Goal: Task Accomplishment & Management: Manage account settings

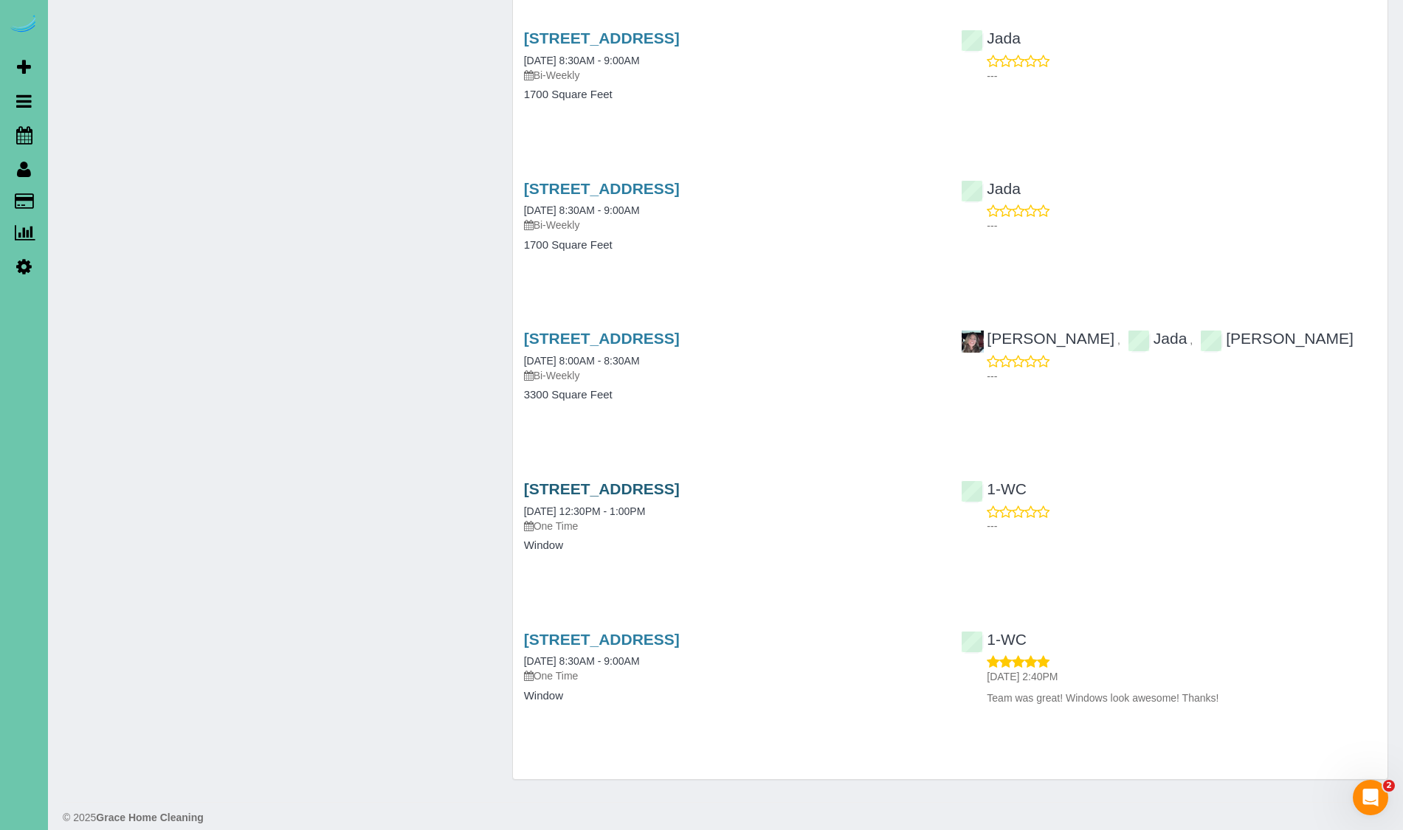
scroll to position [2380, 1]
click at [680, 483] on link "21652 South 196th Street, Springfield, NE 68059" at bounding box center [602, 491] width 156 height 17
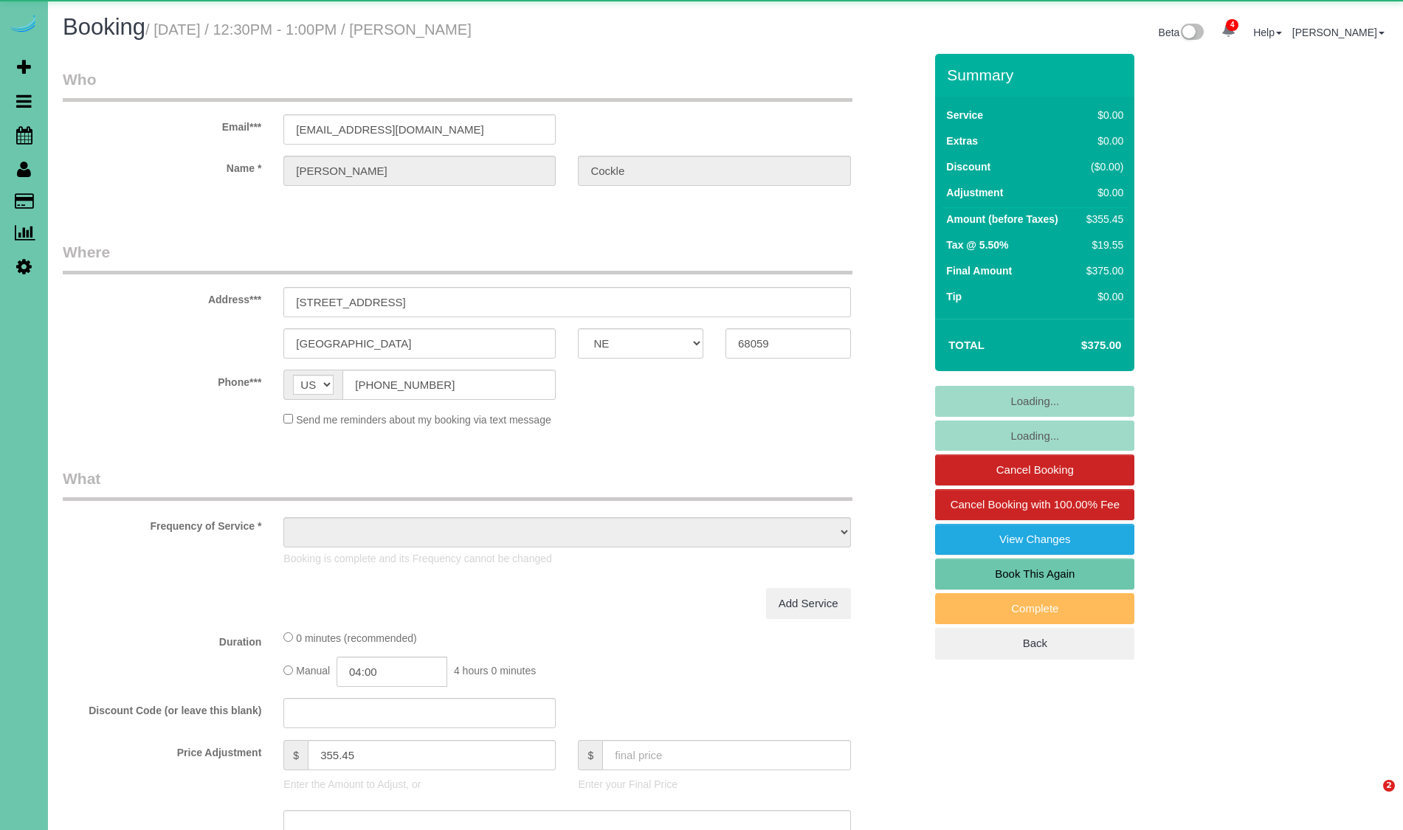
select select "NE"
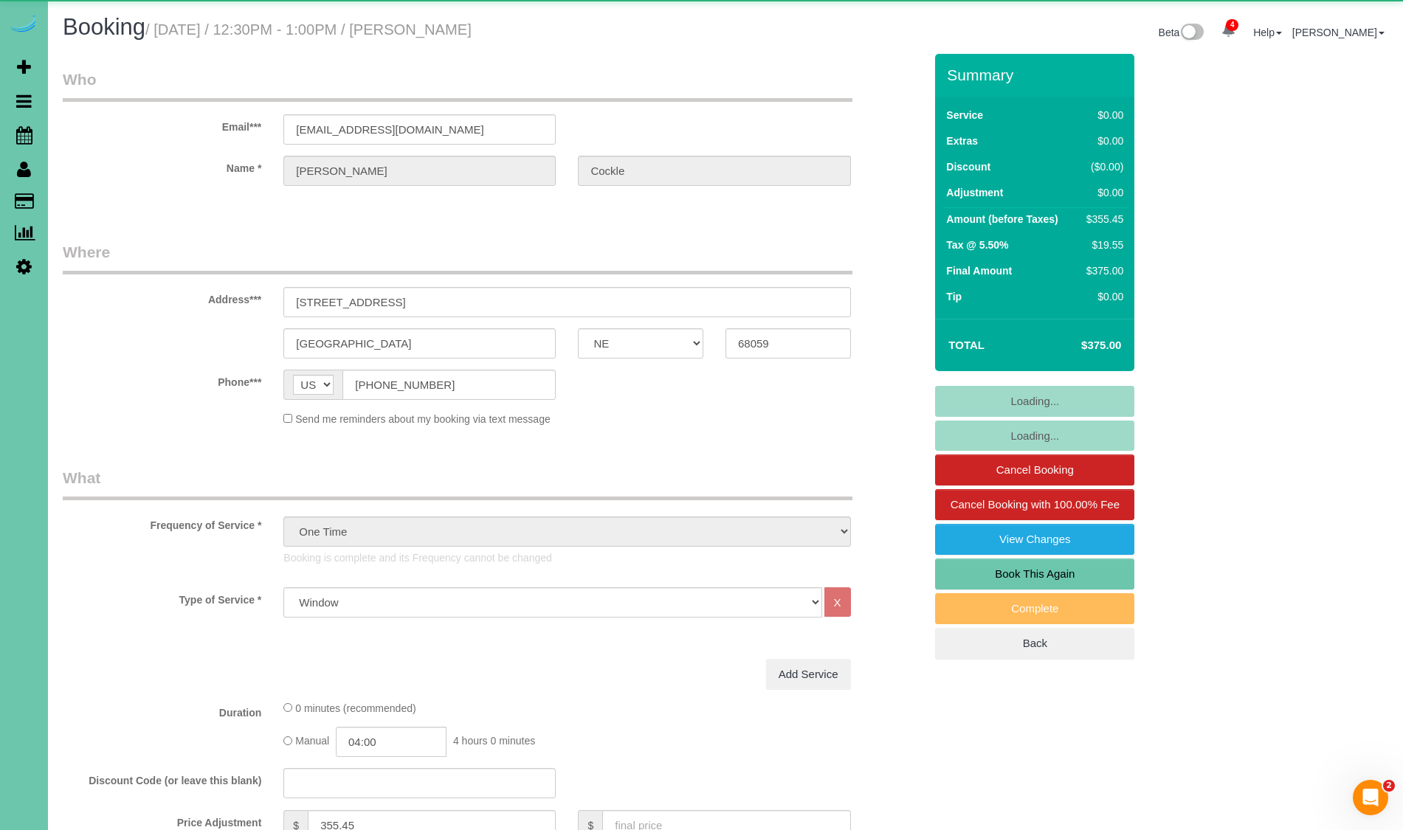
select select "object:758"
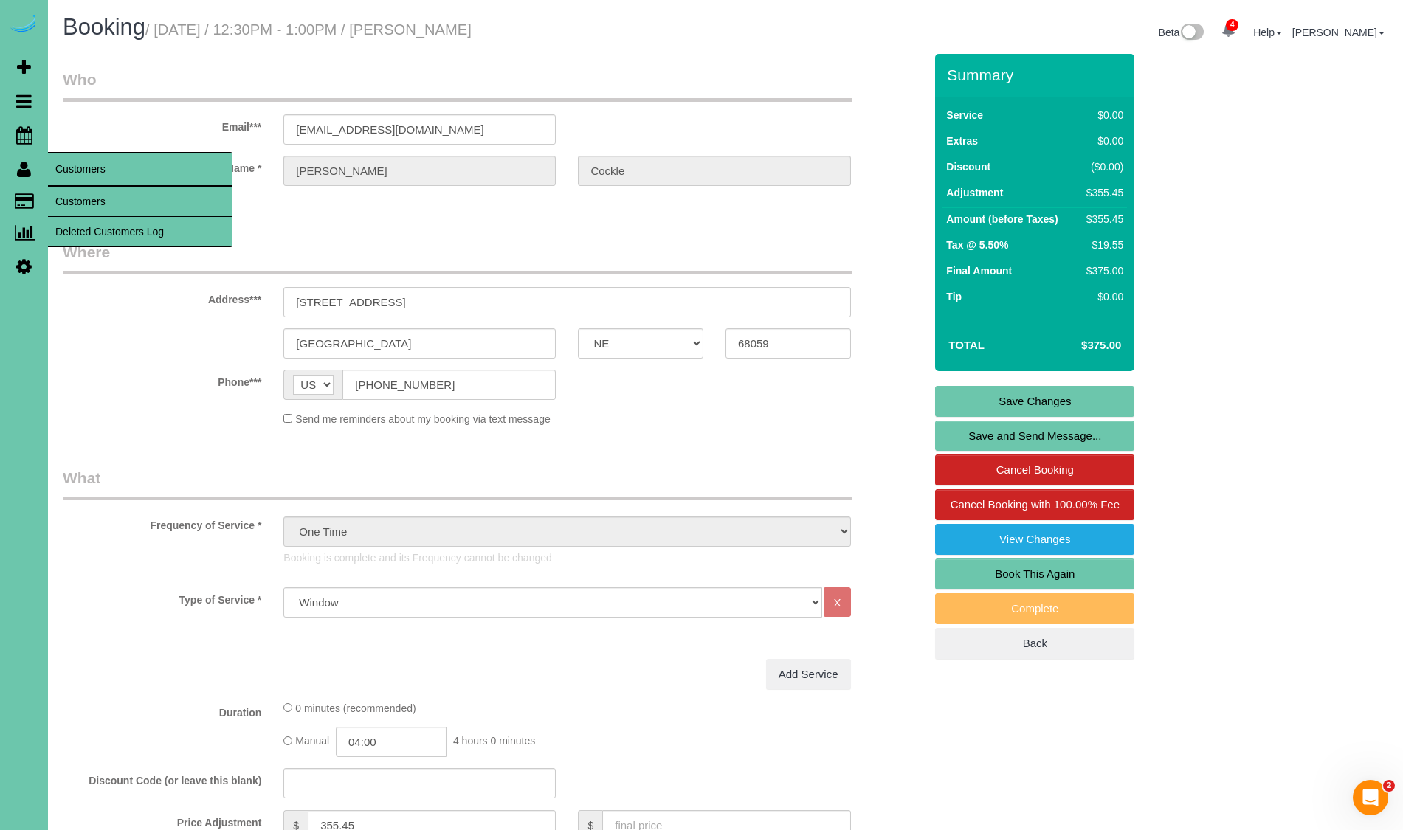
click at [83, 204] on link "Customers" at bounding box center [140, 202] width 184 height 30
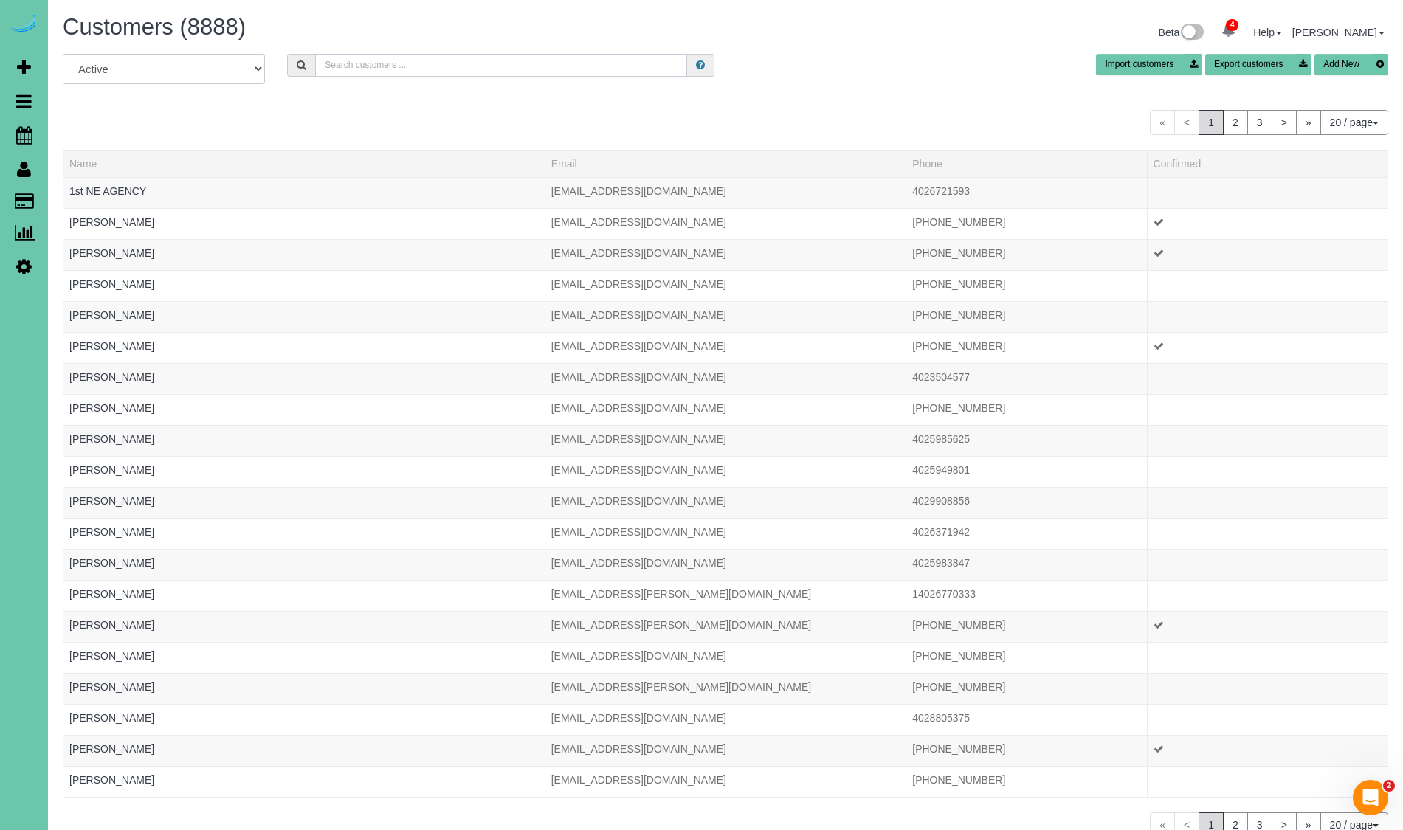
click at [362, 63] on input "text" at bounding box center [501, 65] width 372 height 23
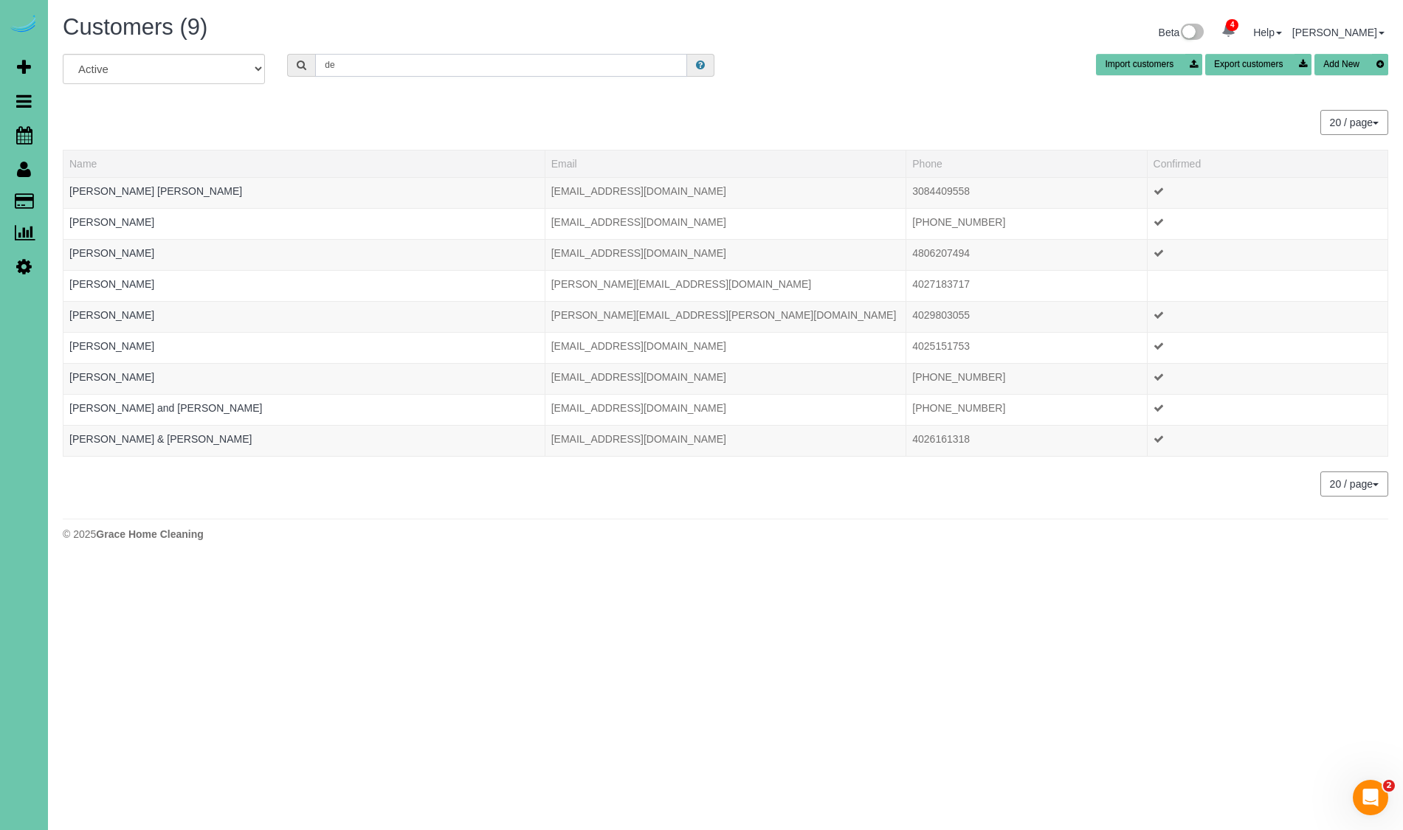
type input "d"
click at [114, 137] on span "Scheduler" at bounding box center [140, 135] width 184 height 34
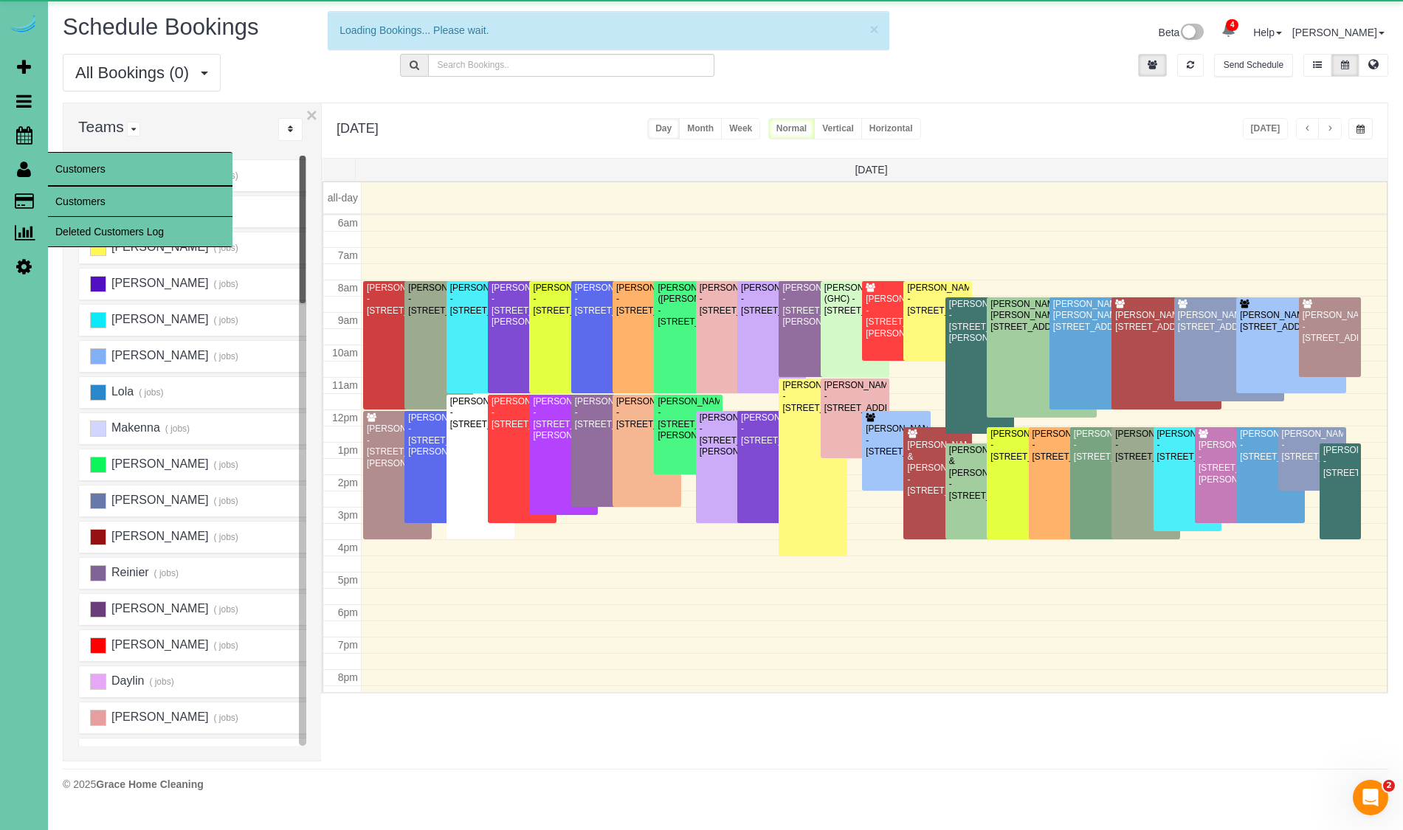
scroll to position [195, 0]
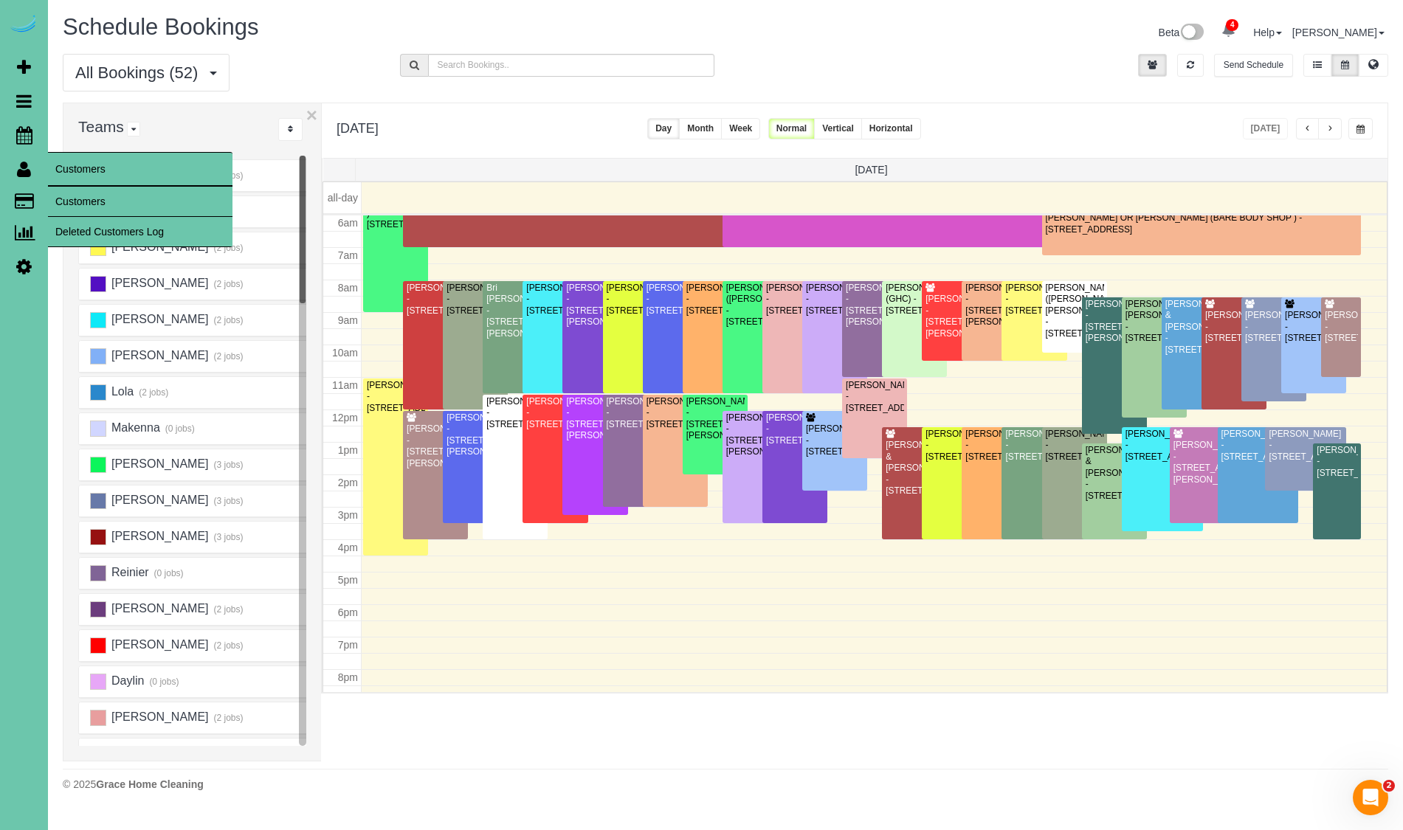
click at [26, 173] on icon at bounding box center [24, 169] width 14 height 18
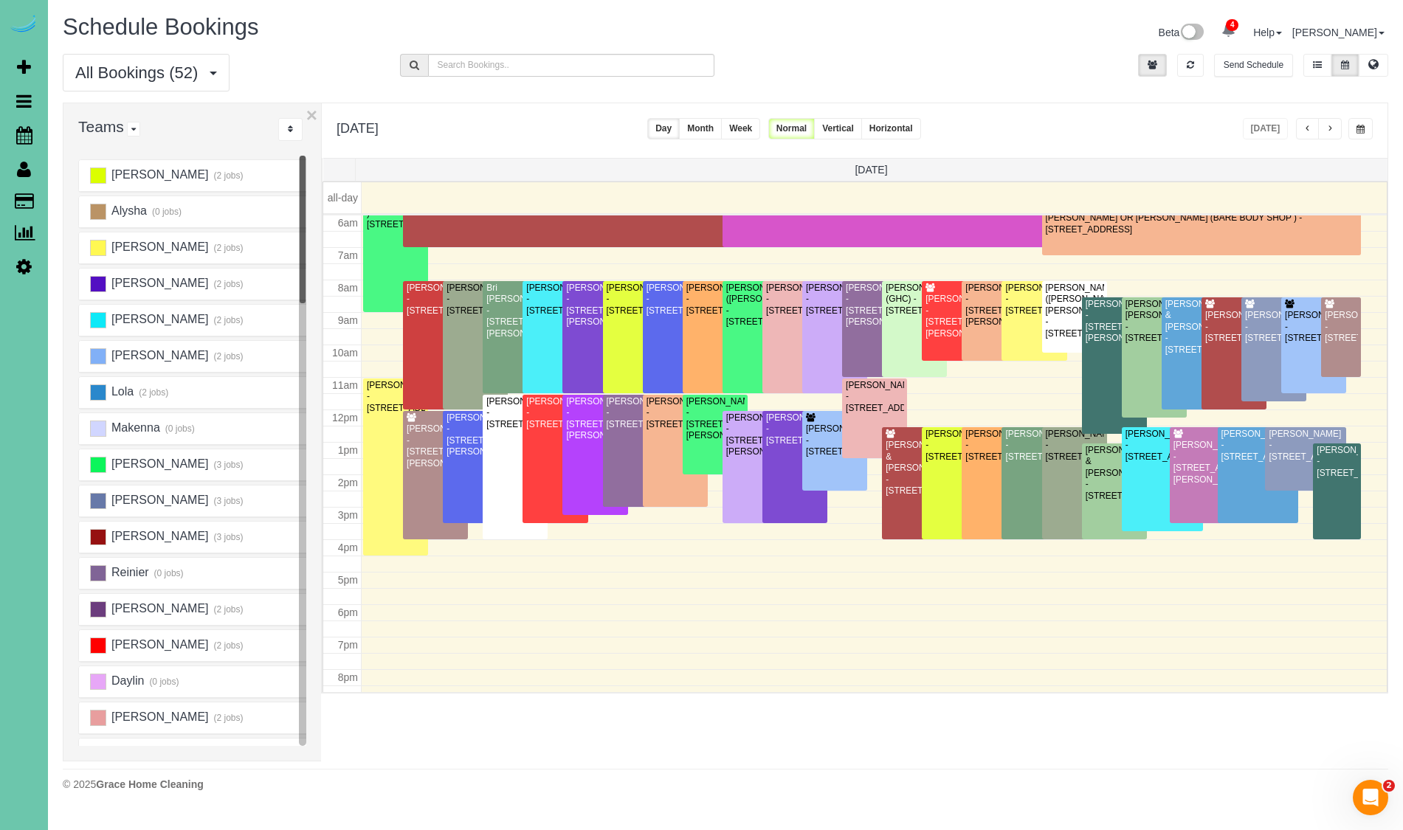
click at [26, 266] on icon at bounding box center [23, 267] width 15 height 18
select select "5796"
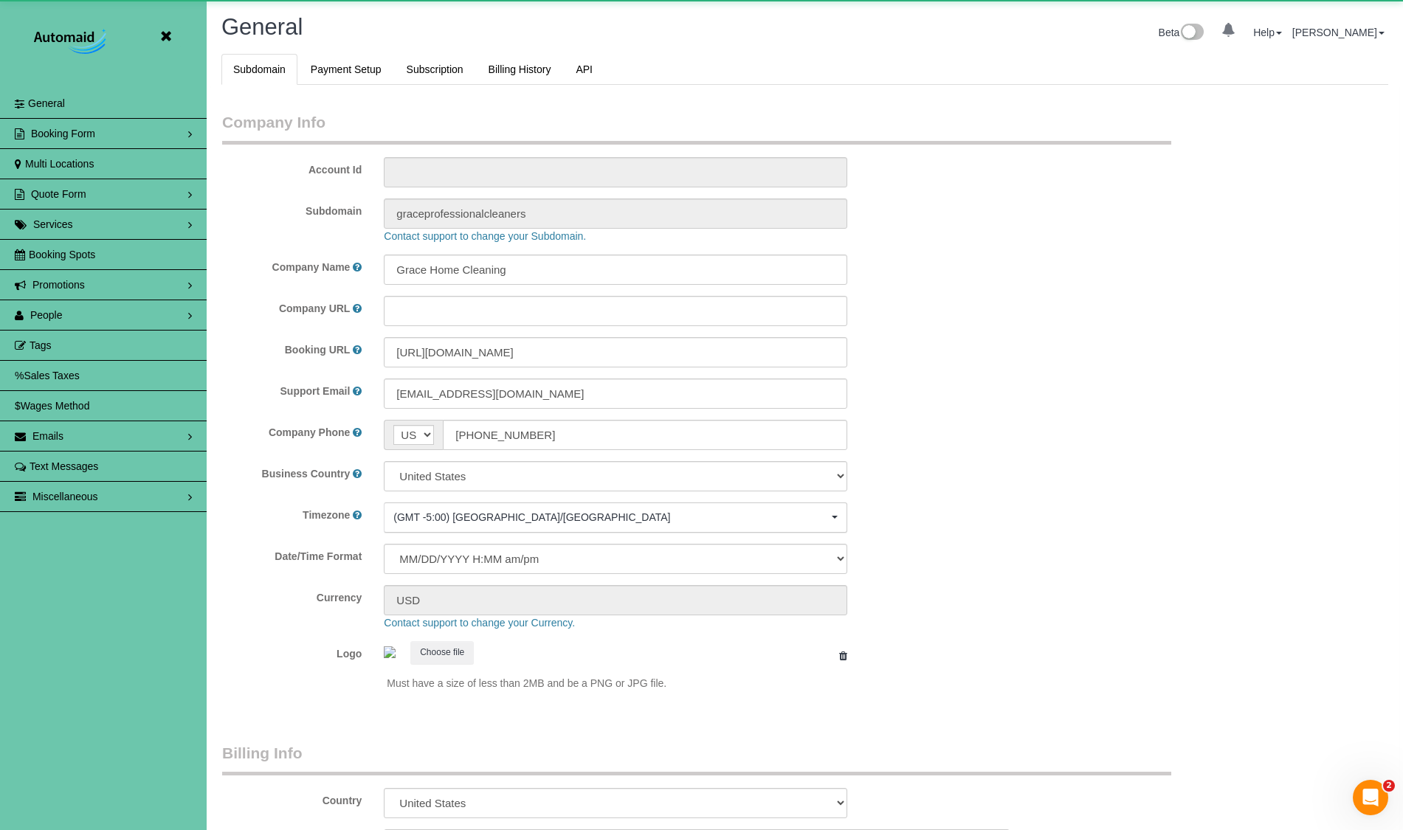
scroll to position [3122, 1403]
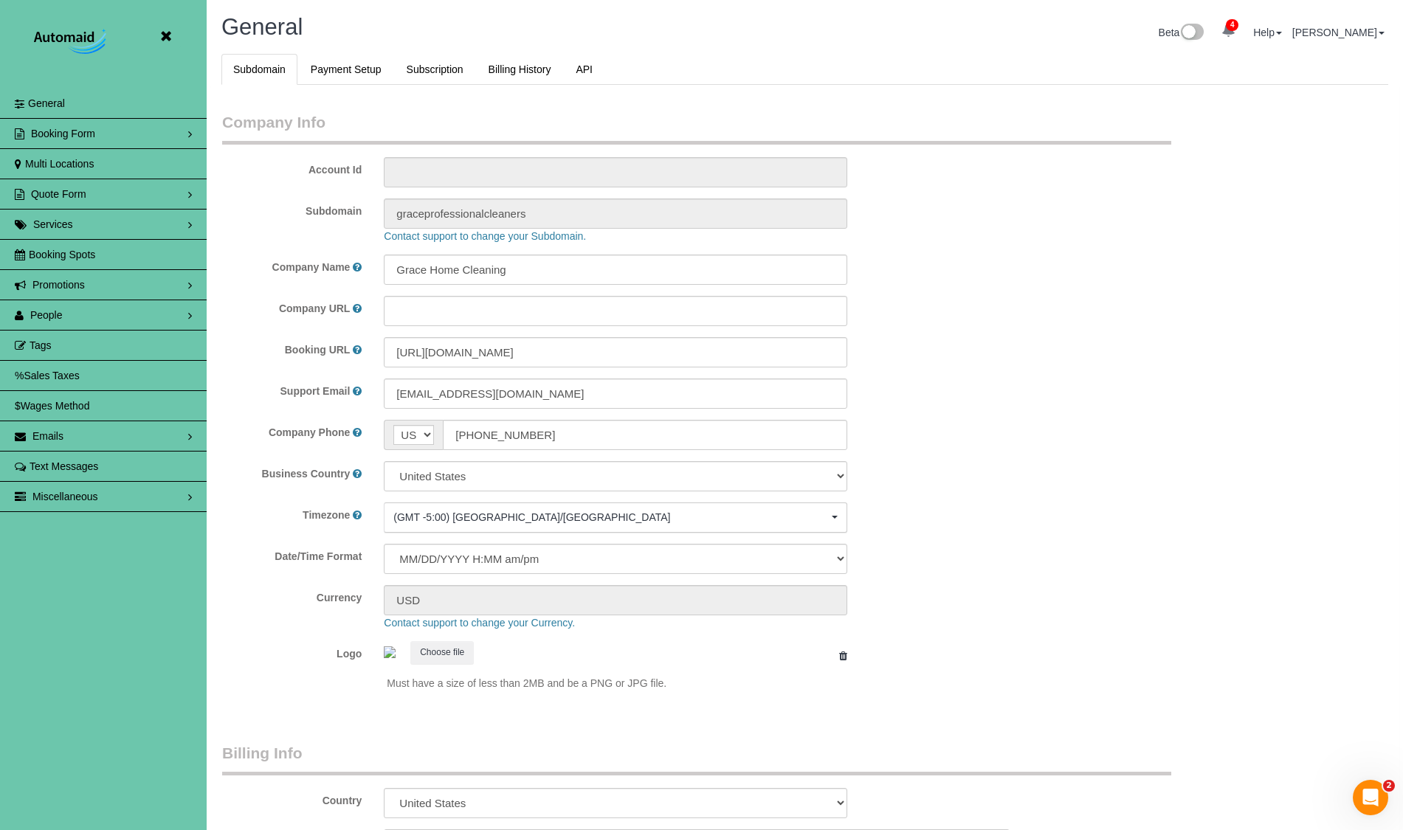
click at [103, 308] on link "People" at bounding box center [103, 315] width 207 height 30
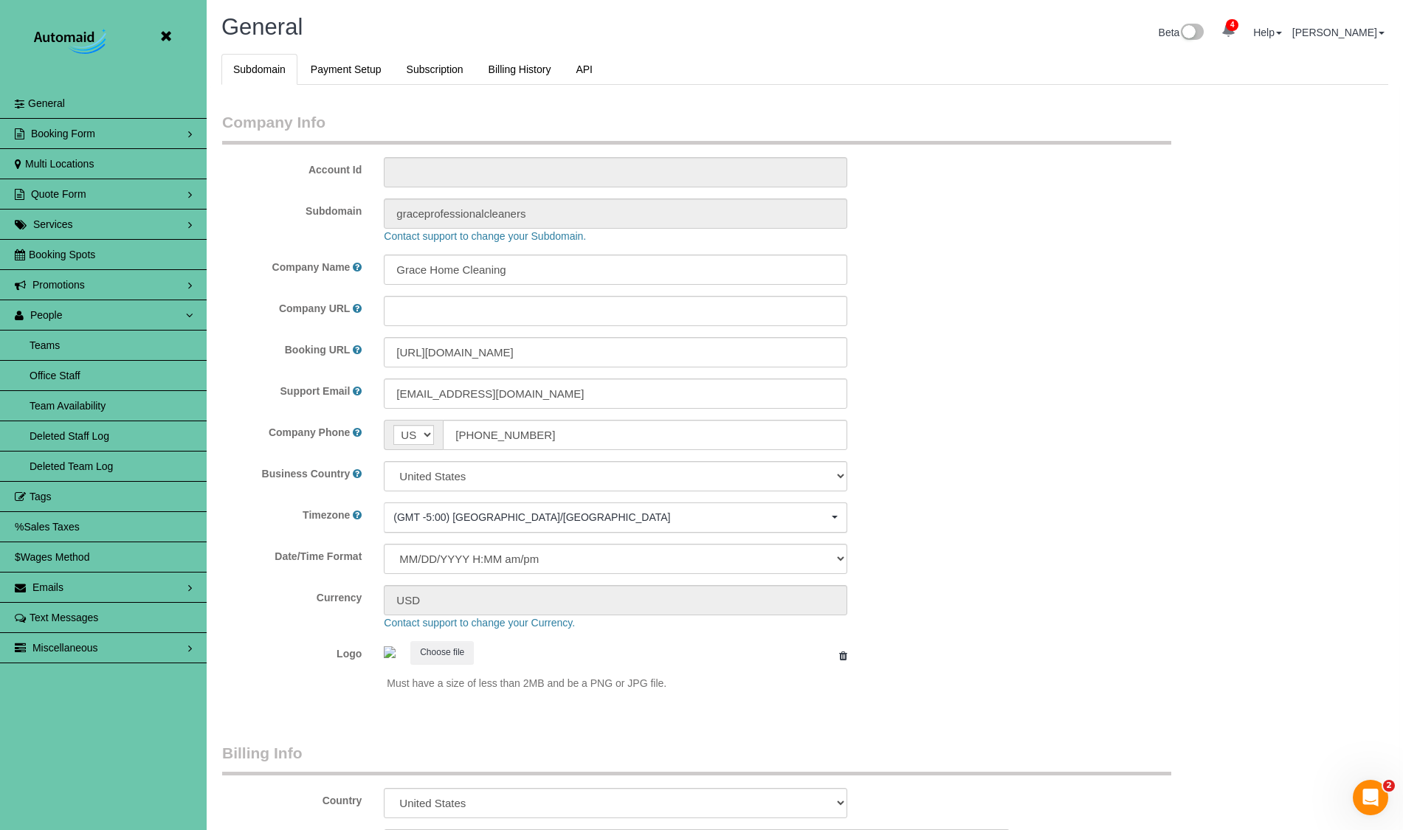
click at [46, 345] on link "Teams" at bounding box center [103, 346] width 207 height 30
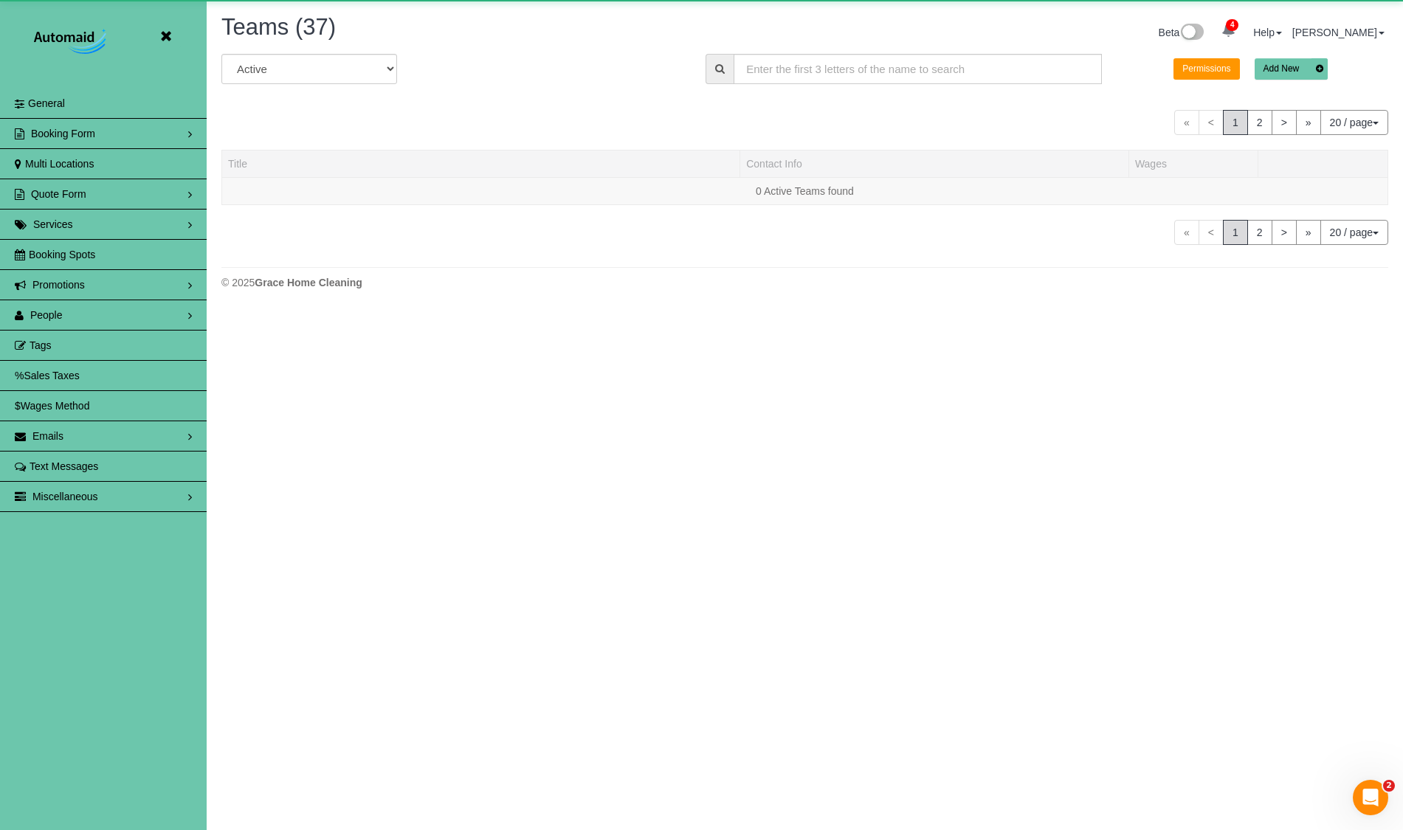
scroll to position [1250, 1403]
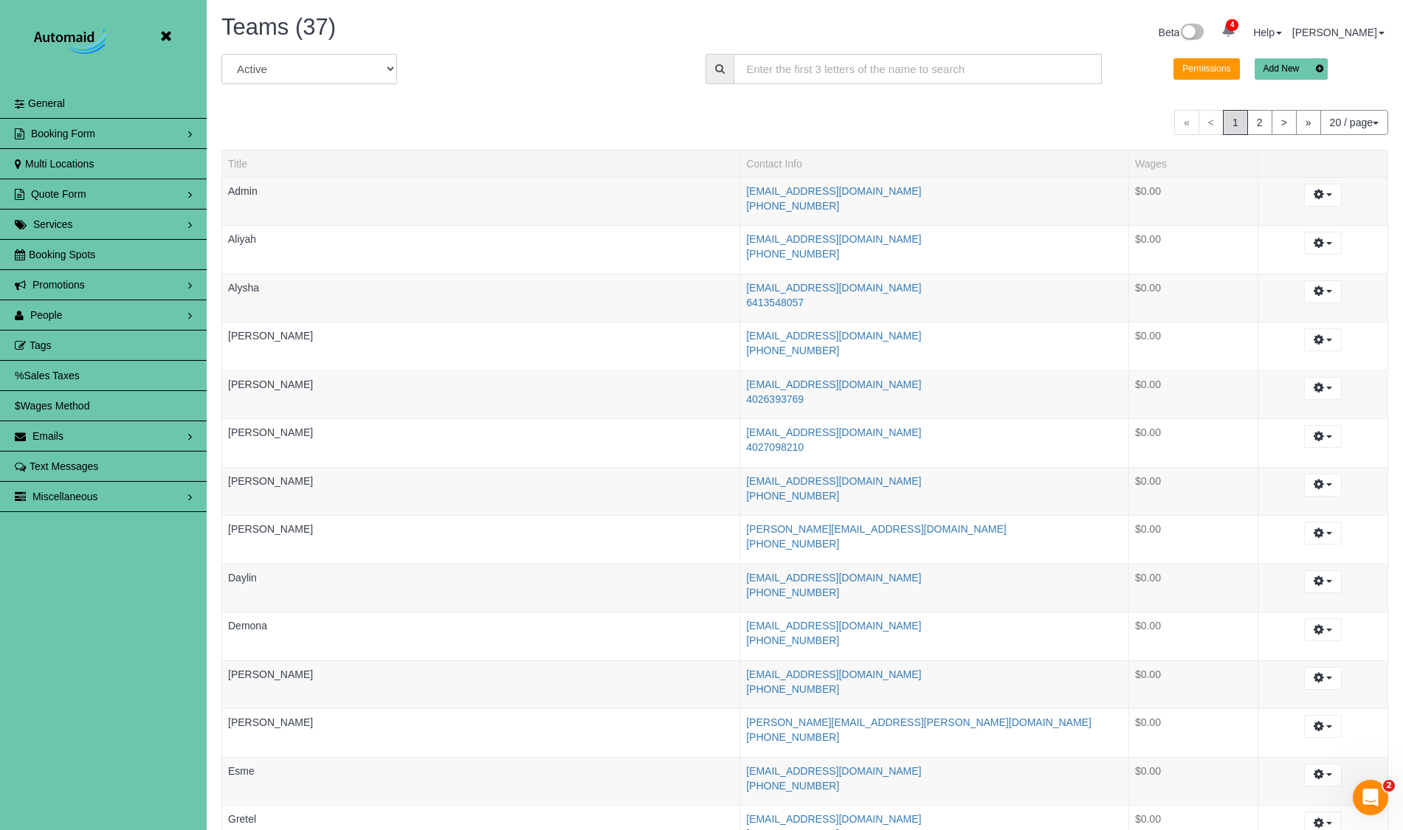
select select "string:all"
click at [823, 70] on input "text" at bounding box center [918, 69] width 368 height 30
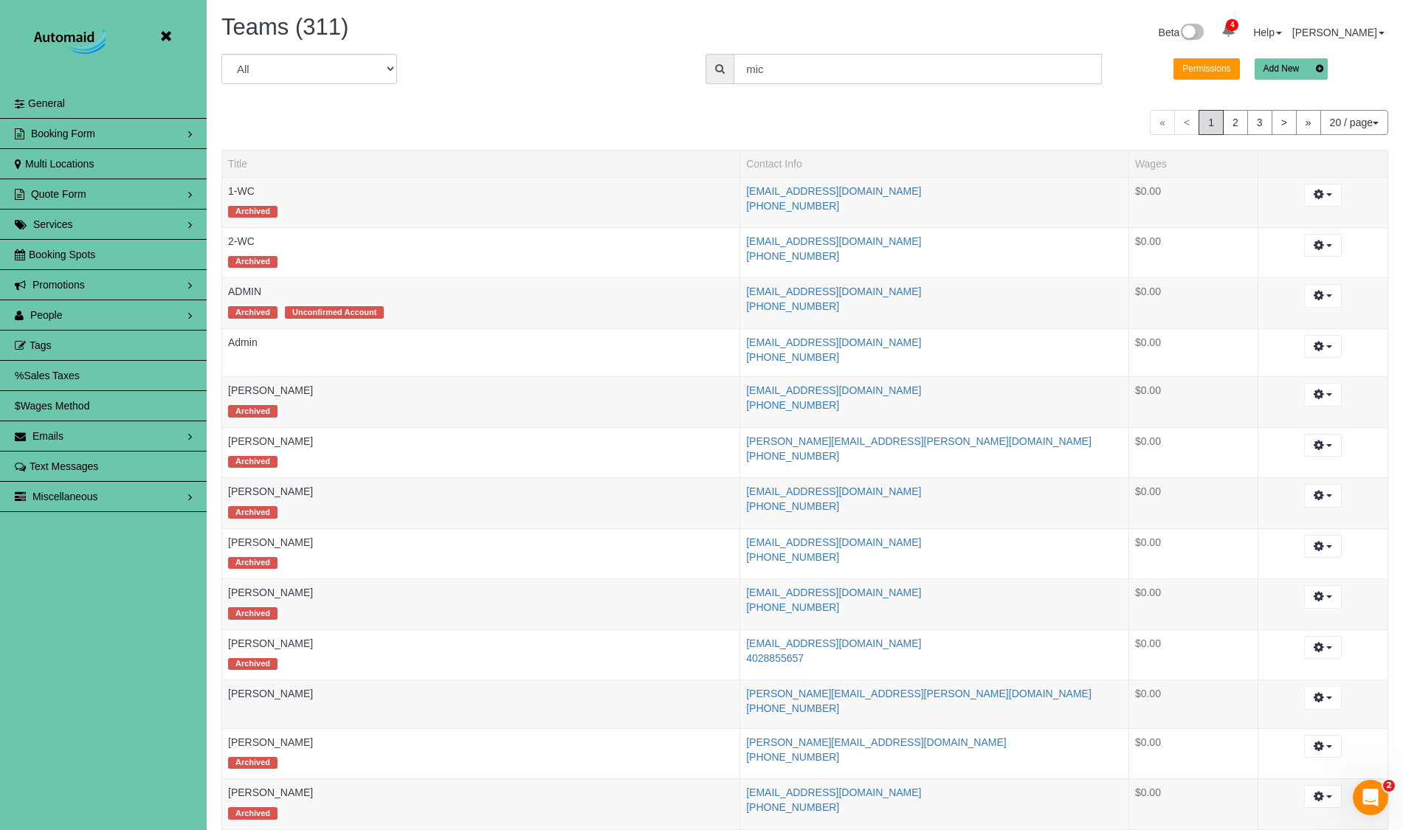
scroll to position [73109, 72392]
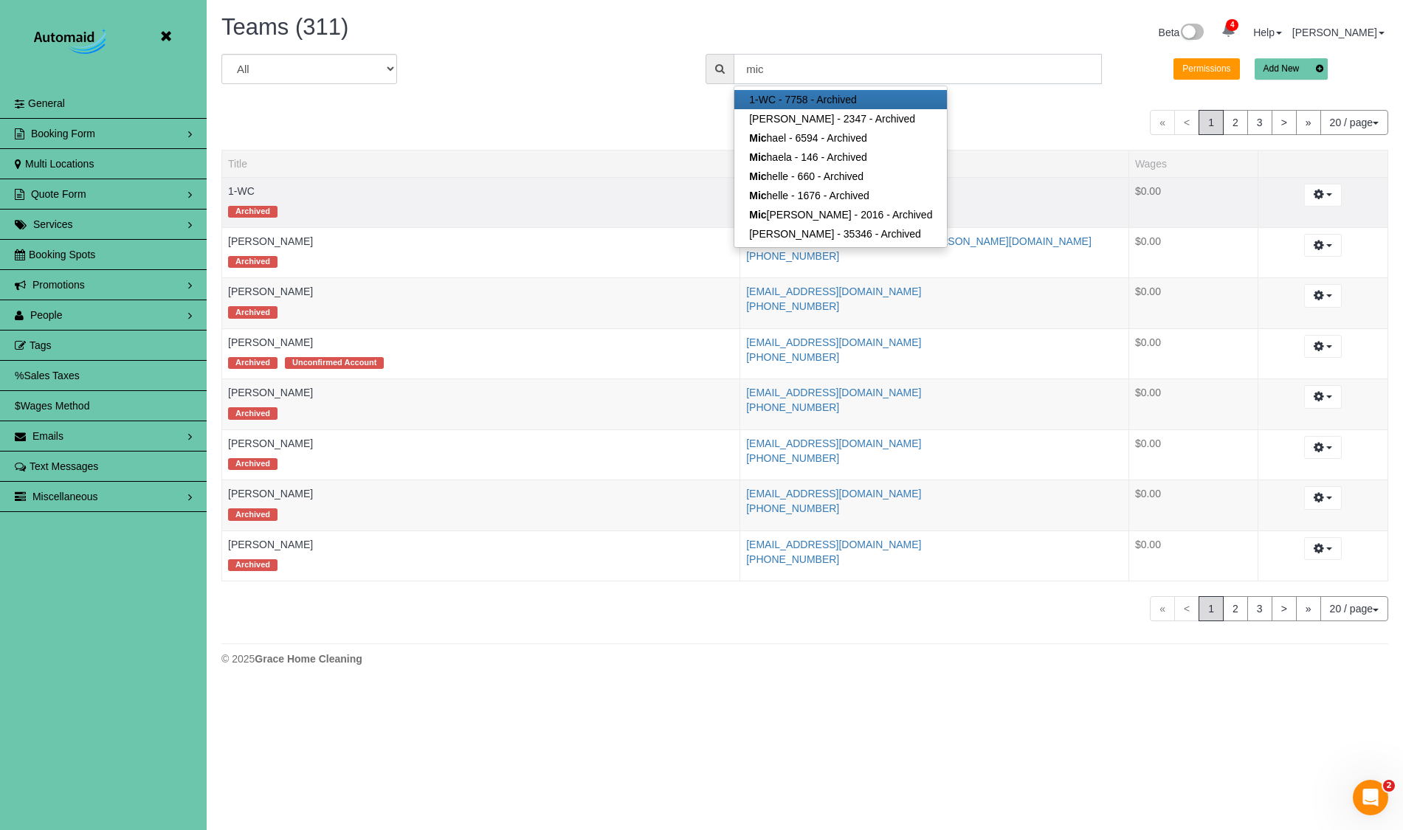
type input "mic"
click at [267, 194] on td "1-WC Archived" at bounding box center [481, 202] width 518 height 50
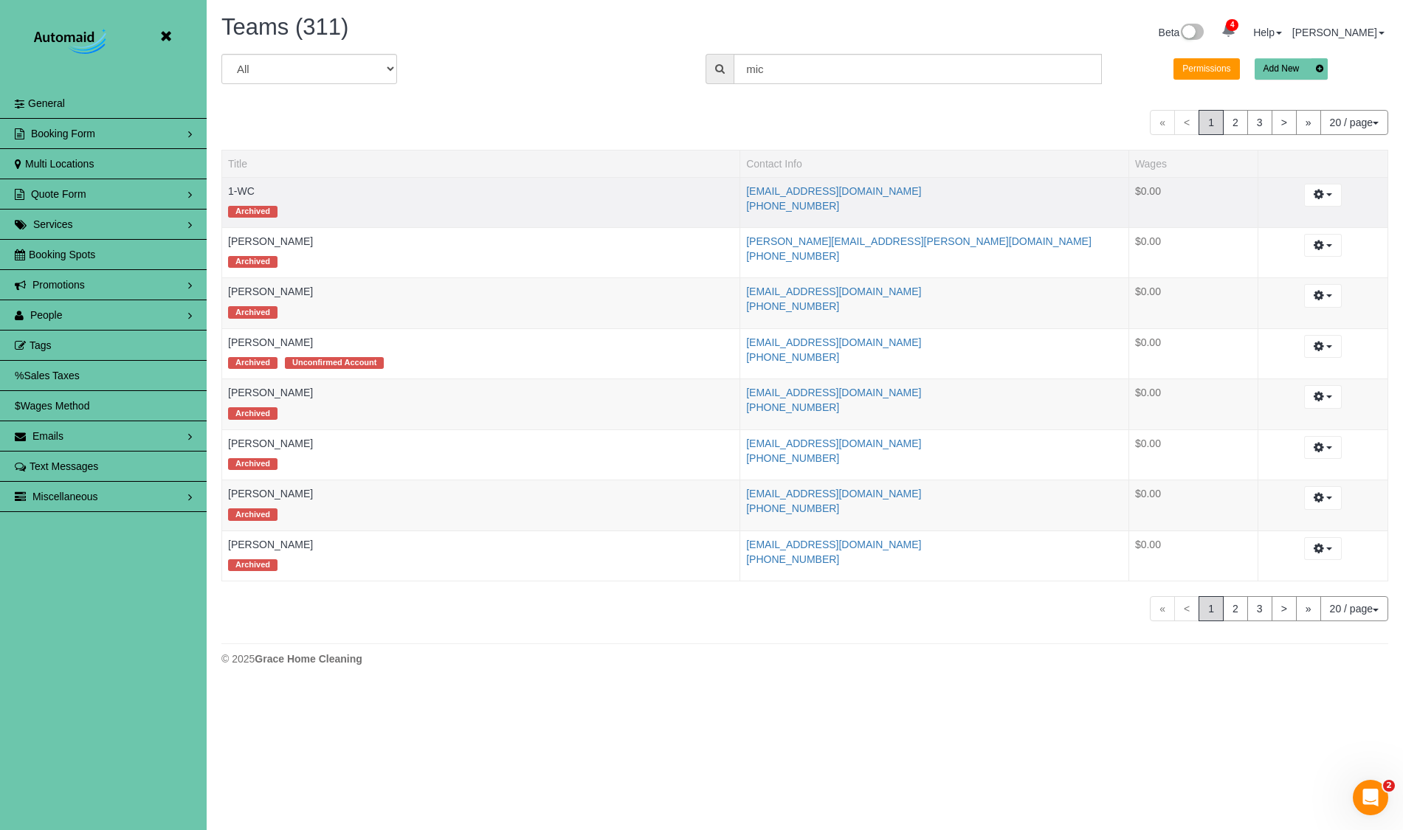
scroll to position [0, 0]
click at [243, 191] on link "1-WC" at bounding box center [241, 191] width 27 height 12
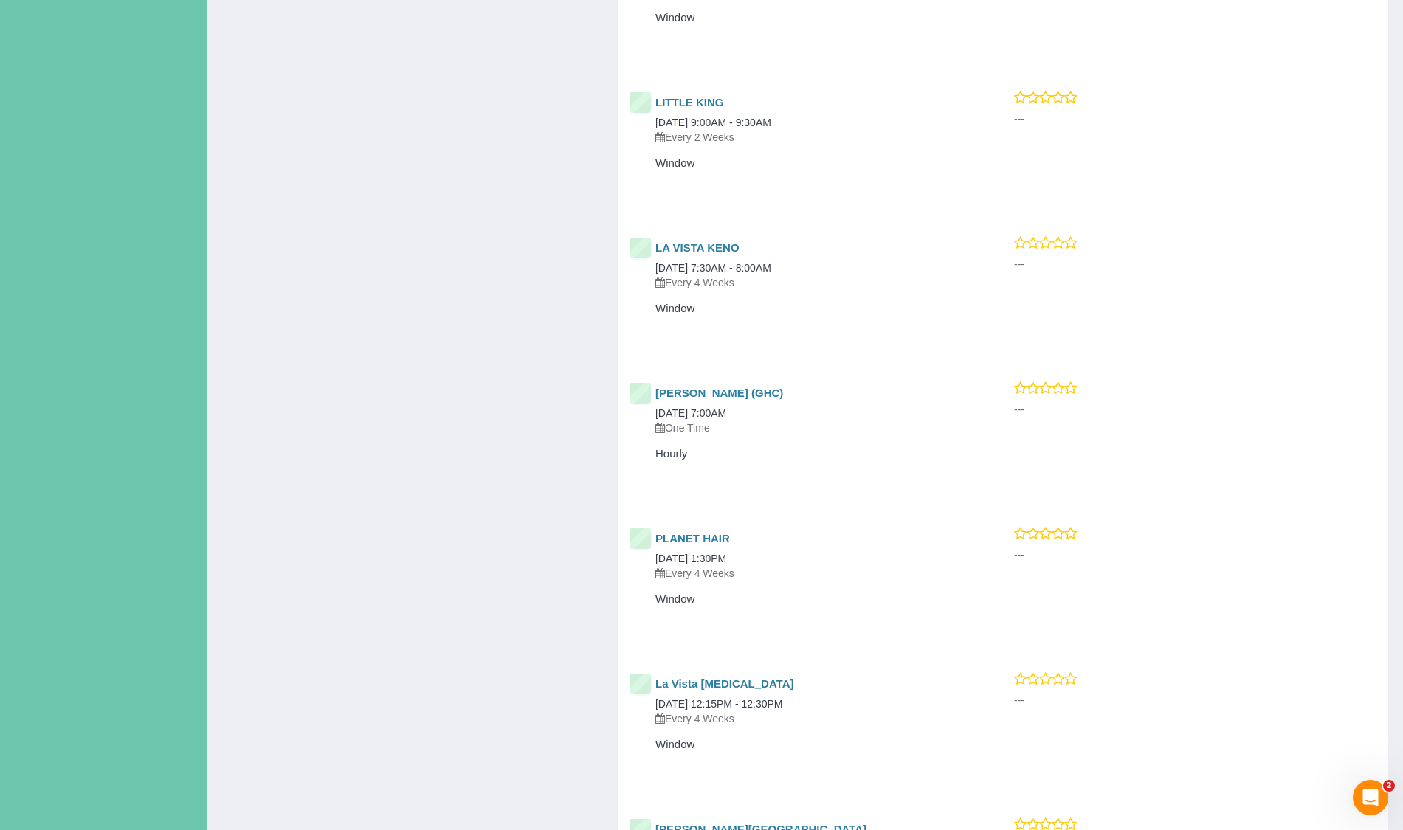
scroll to position [19681, 0]
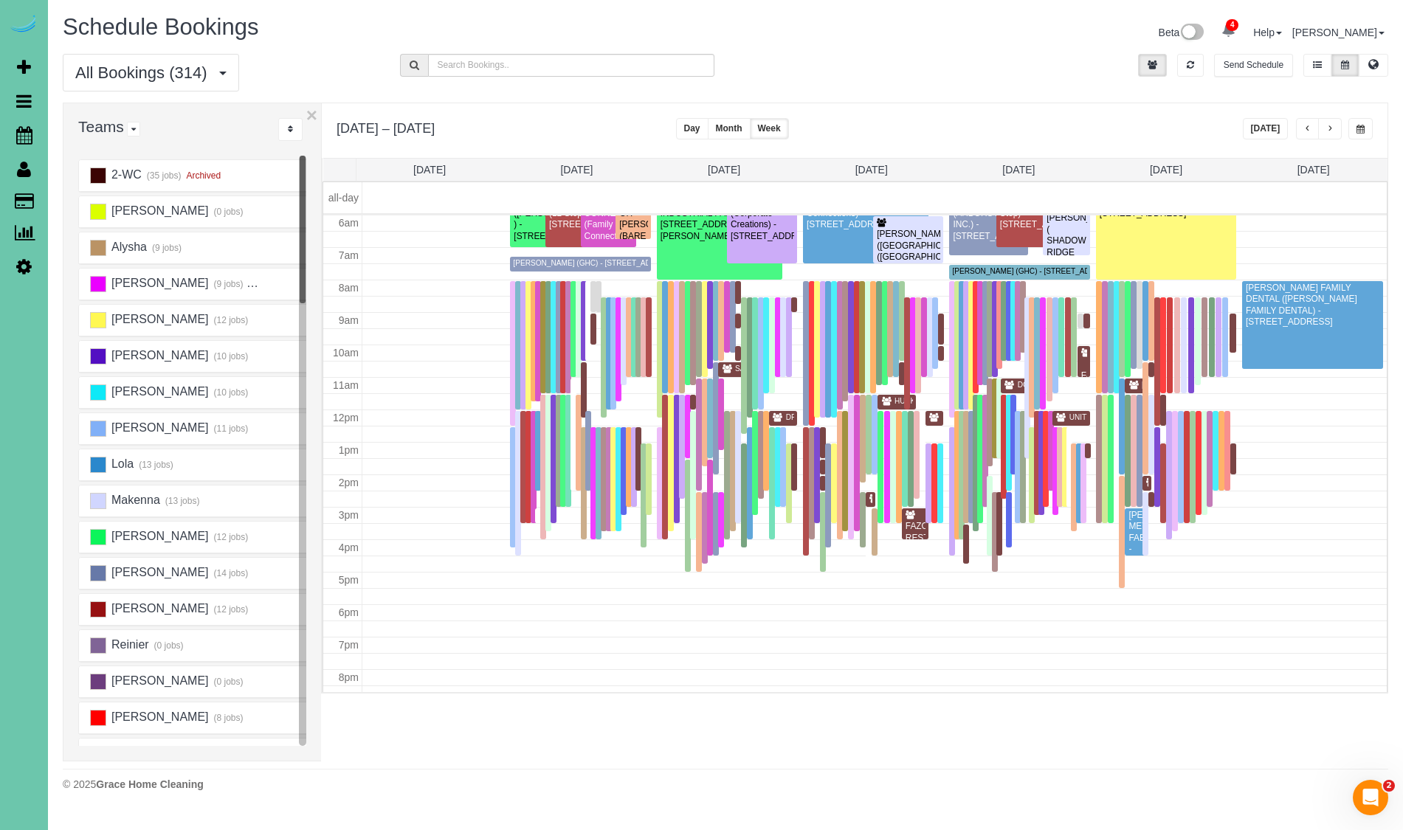
scroll to position [195, 0]
click at [290, 131] on icon "..." at bounding box center [290, 129] width 5 height 9
click at [303, 170] on link "A-Z" at bounding box center [337, 175] width 117 height 19
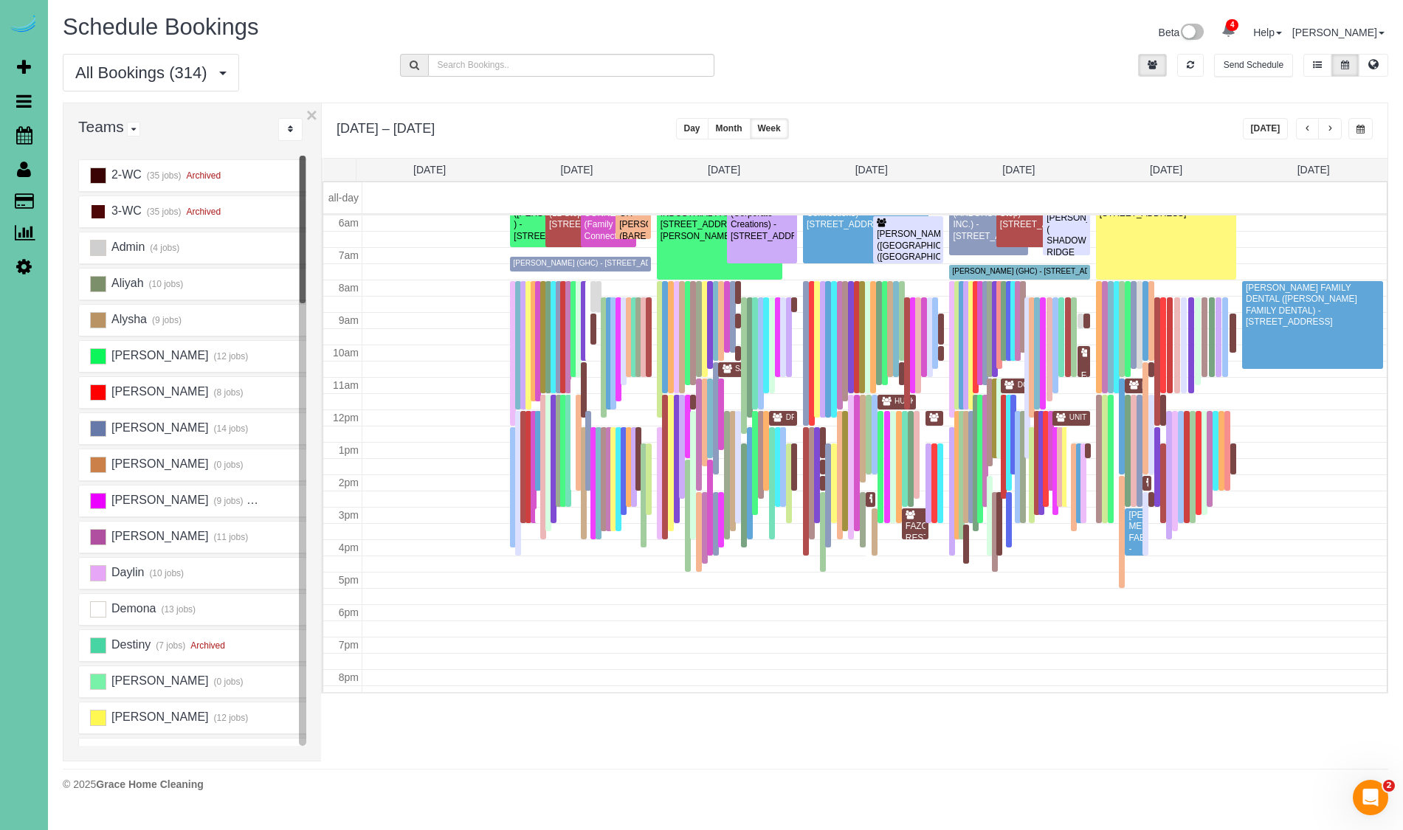
click at [102, 218] on ins at bounding box center [98, 212] width 16 height 16
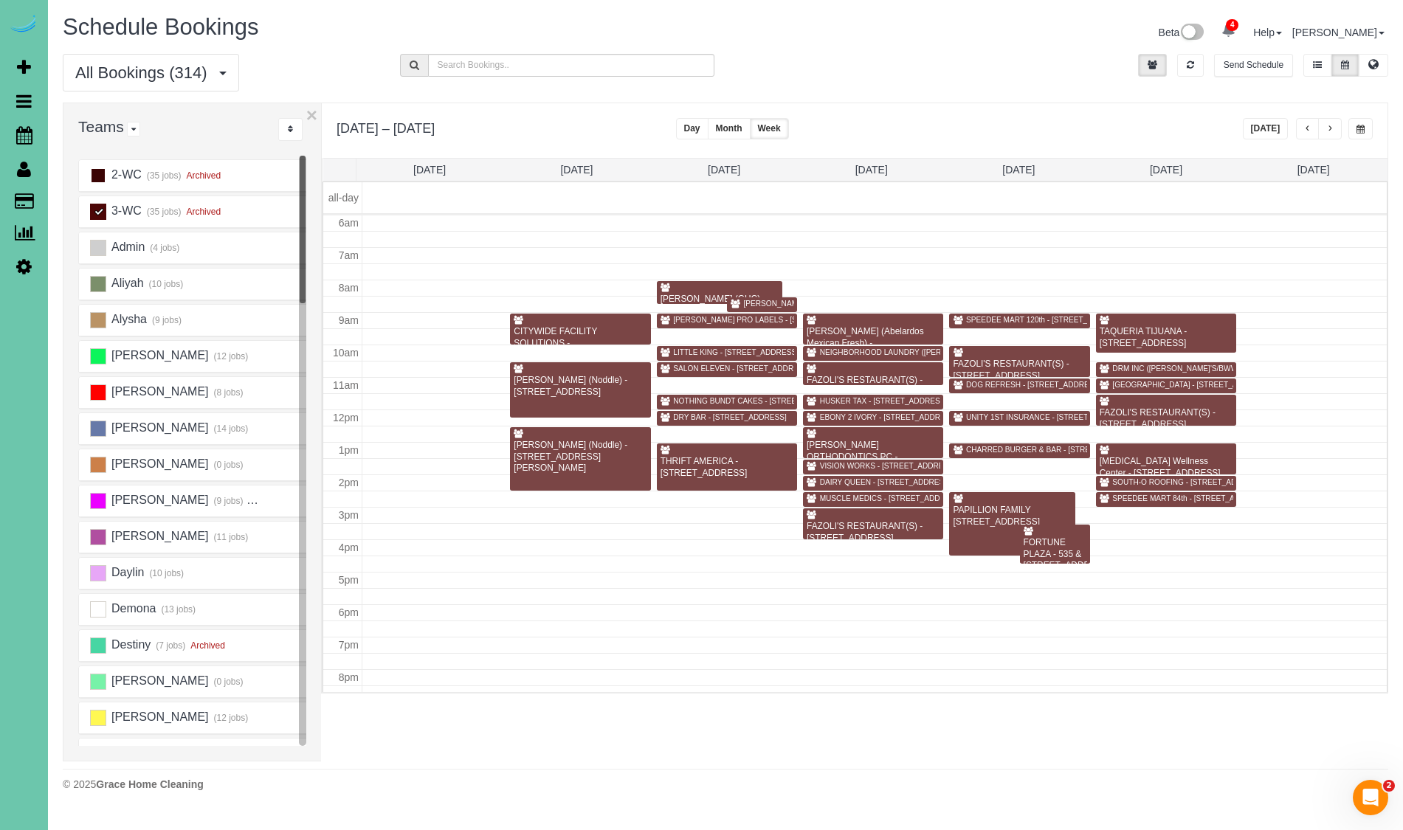
click at [98, 173] on ins at bounding box center [98, 176] width 16 height 16
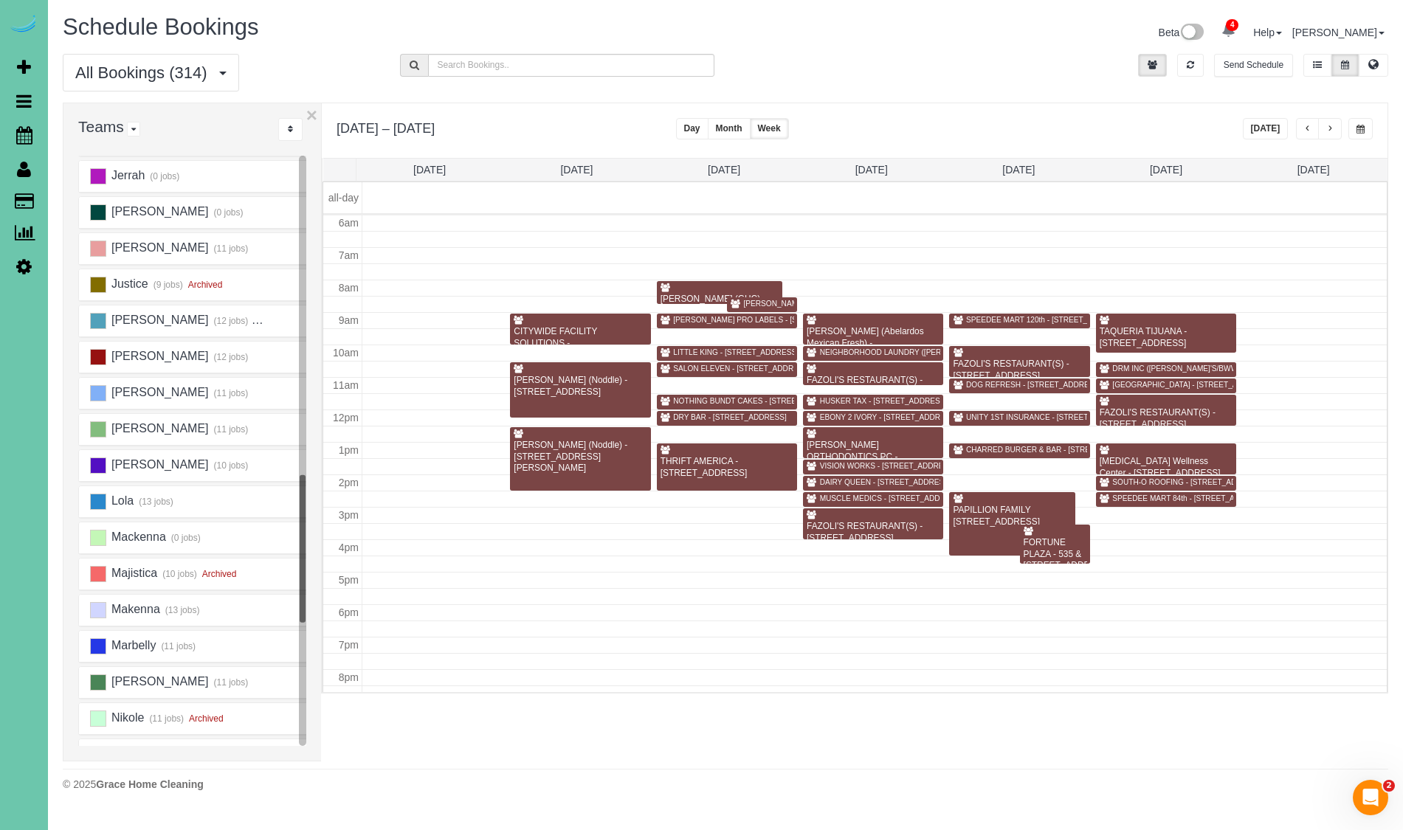
scroll to position [0, 1]
click at [1336, 131] on button "button" at bounding box center [1330, 128] width 24 height 21
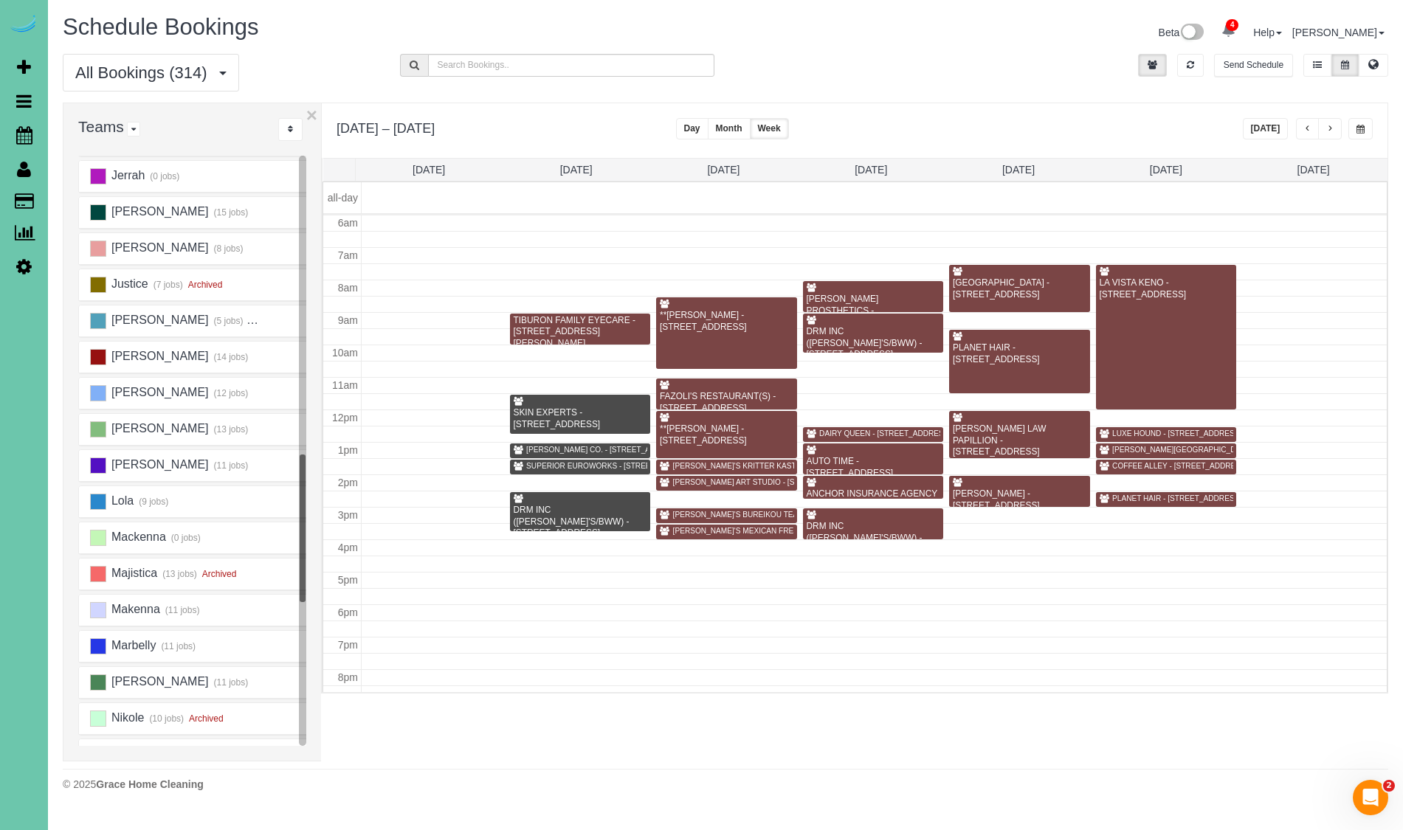
scroll to position [195, 0]
click at [1305, 125] on span "button" at bounding box center [1307, 129] width 7 height 9
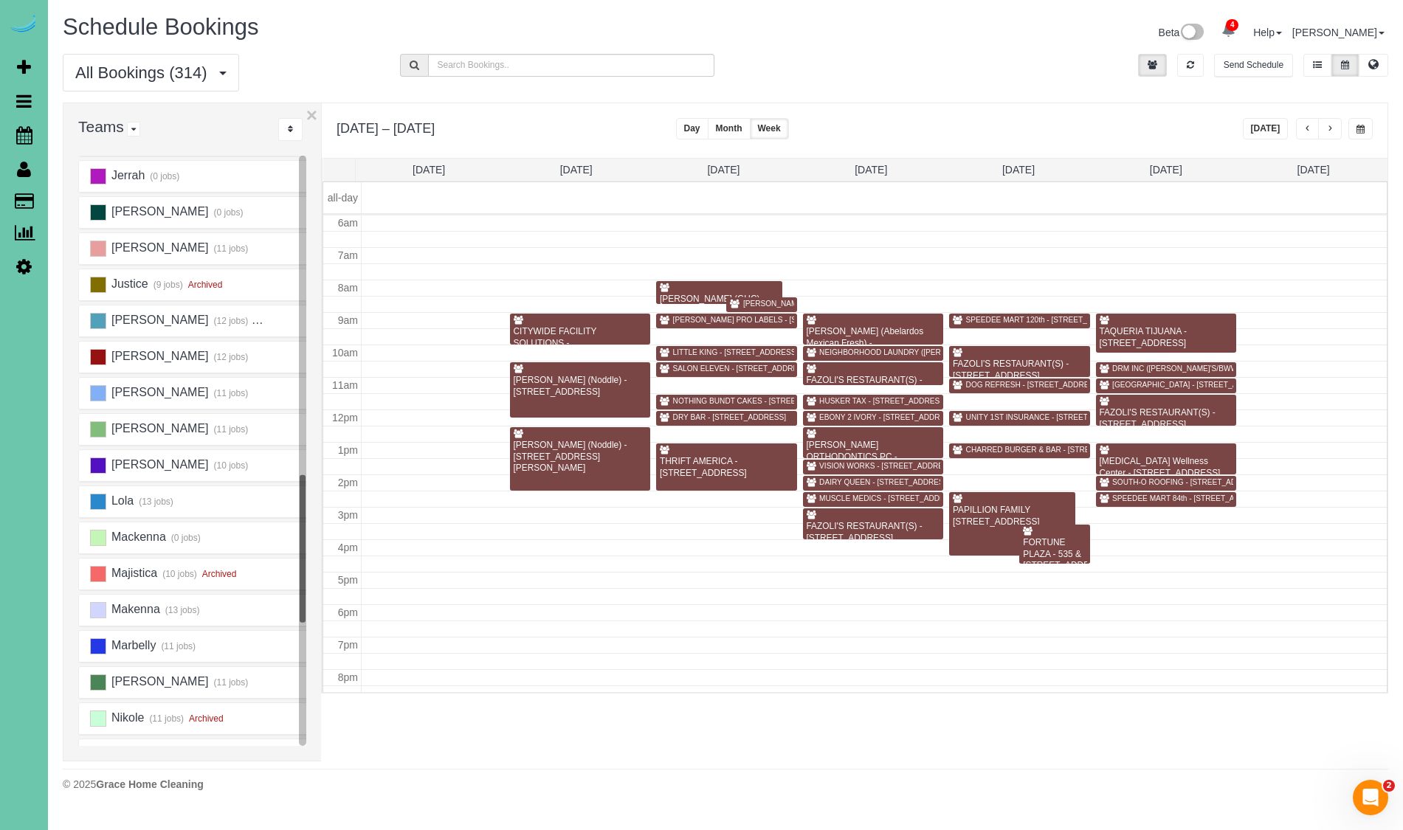
click at [1305, 125] on span "button" at bounding box center [1307, 129] width 7 height 9
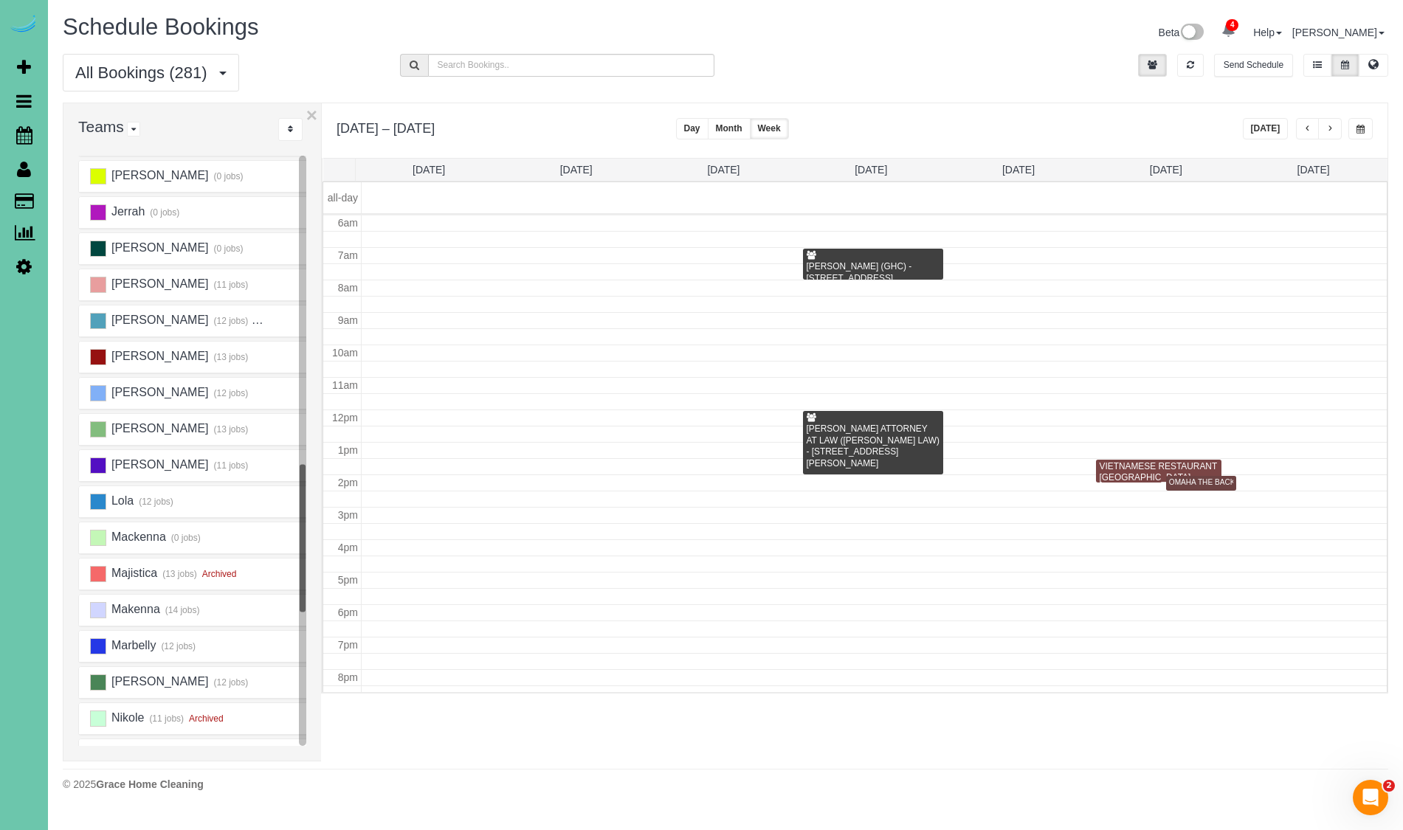
scroll to position [0, 0]
click at [1362, 128] on span "button" at bounding box center [1360, 129] width 8 height 9
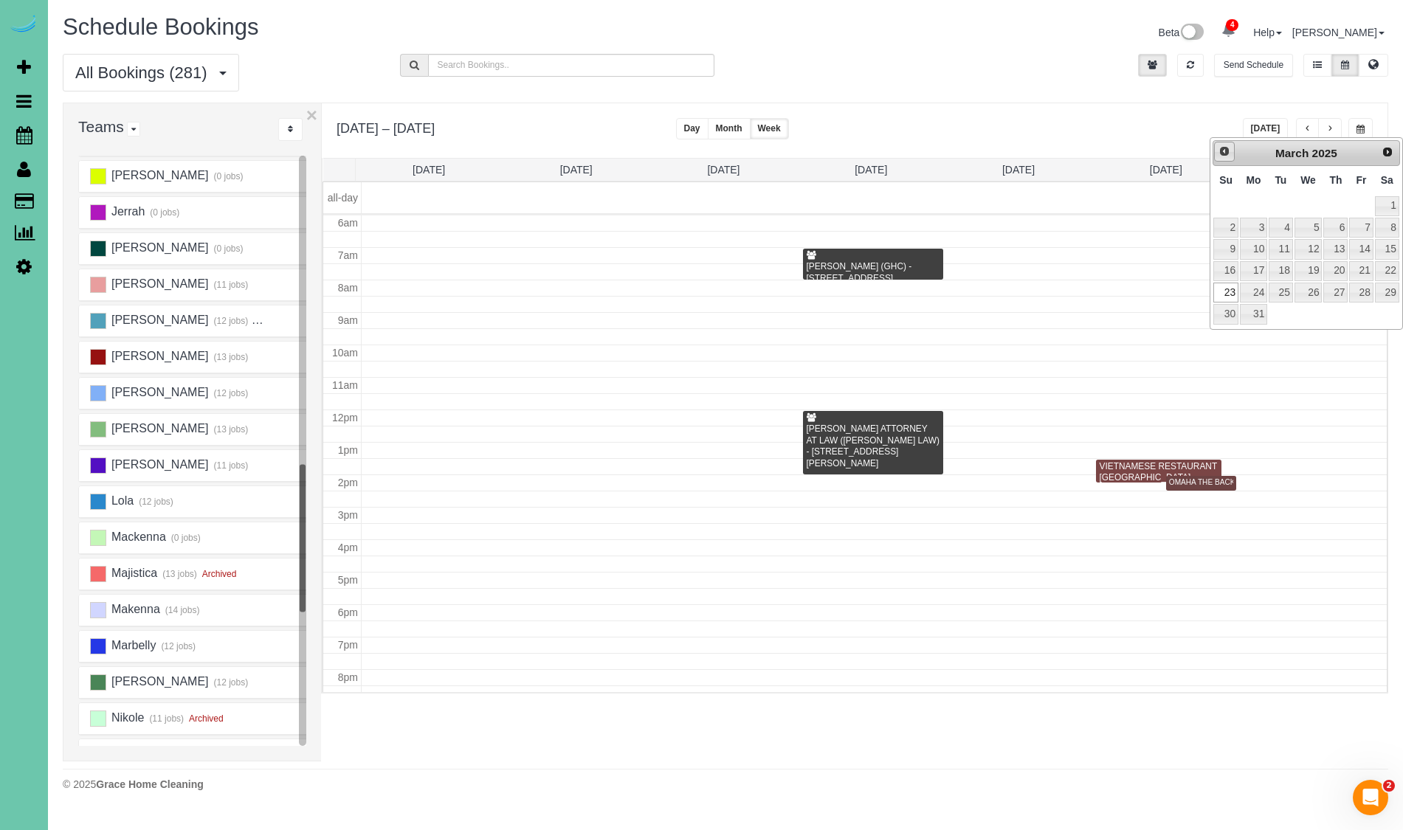
click at [1222, 153] on span "Prev" at bounding box center [1224, 151] width 12 height 12
click at [1222, 153] on span "Prev" at bounding box center [1225, 152] width 12 height 12
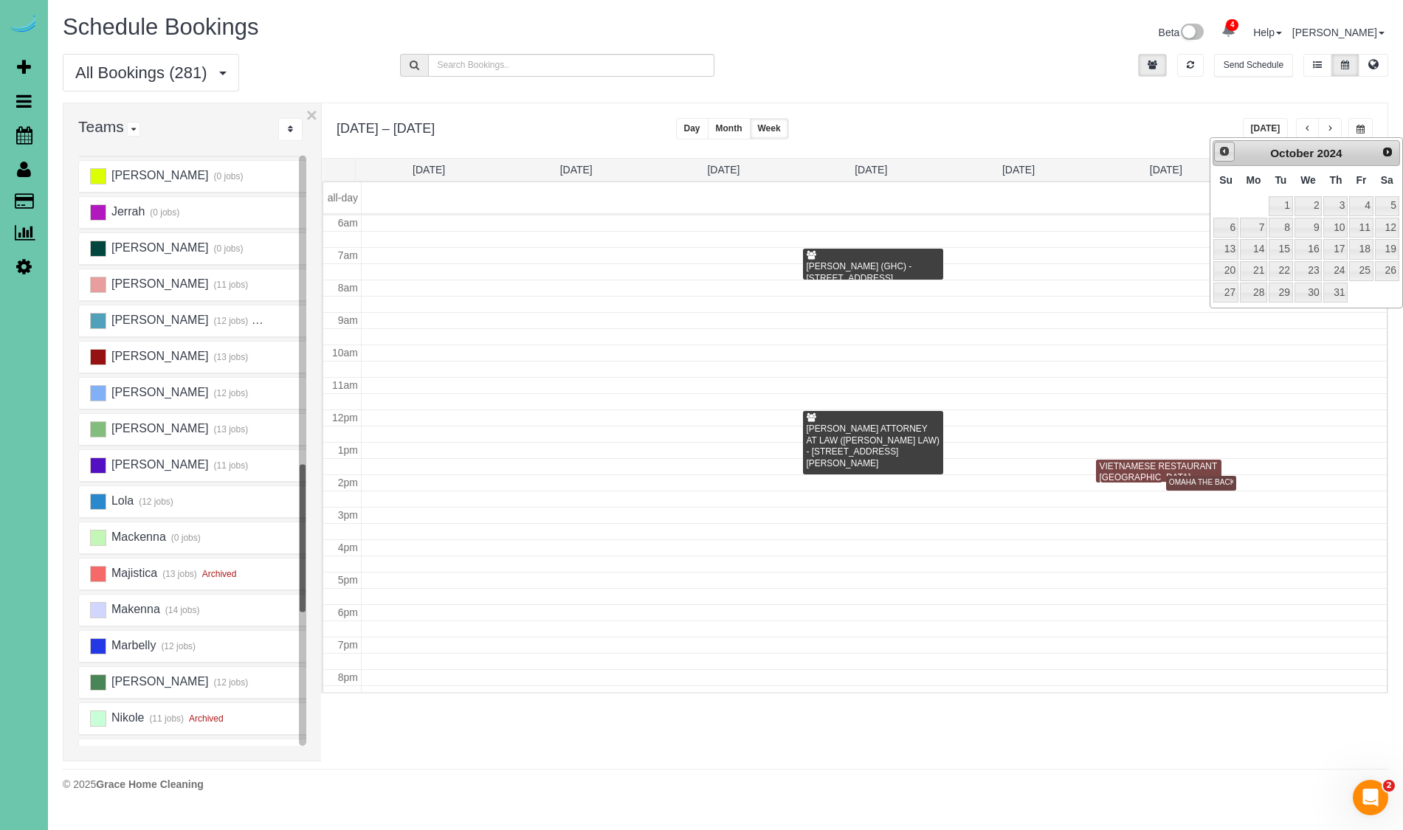
click at [1222, 153] on span "Prev" at bounding box center [1224, 151] width 12 height 12
click at [1309, 226] on link "10" at bounding box center [1308, 228] width 28 height 20
type input "**********"
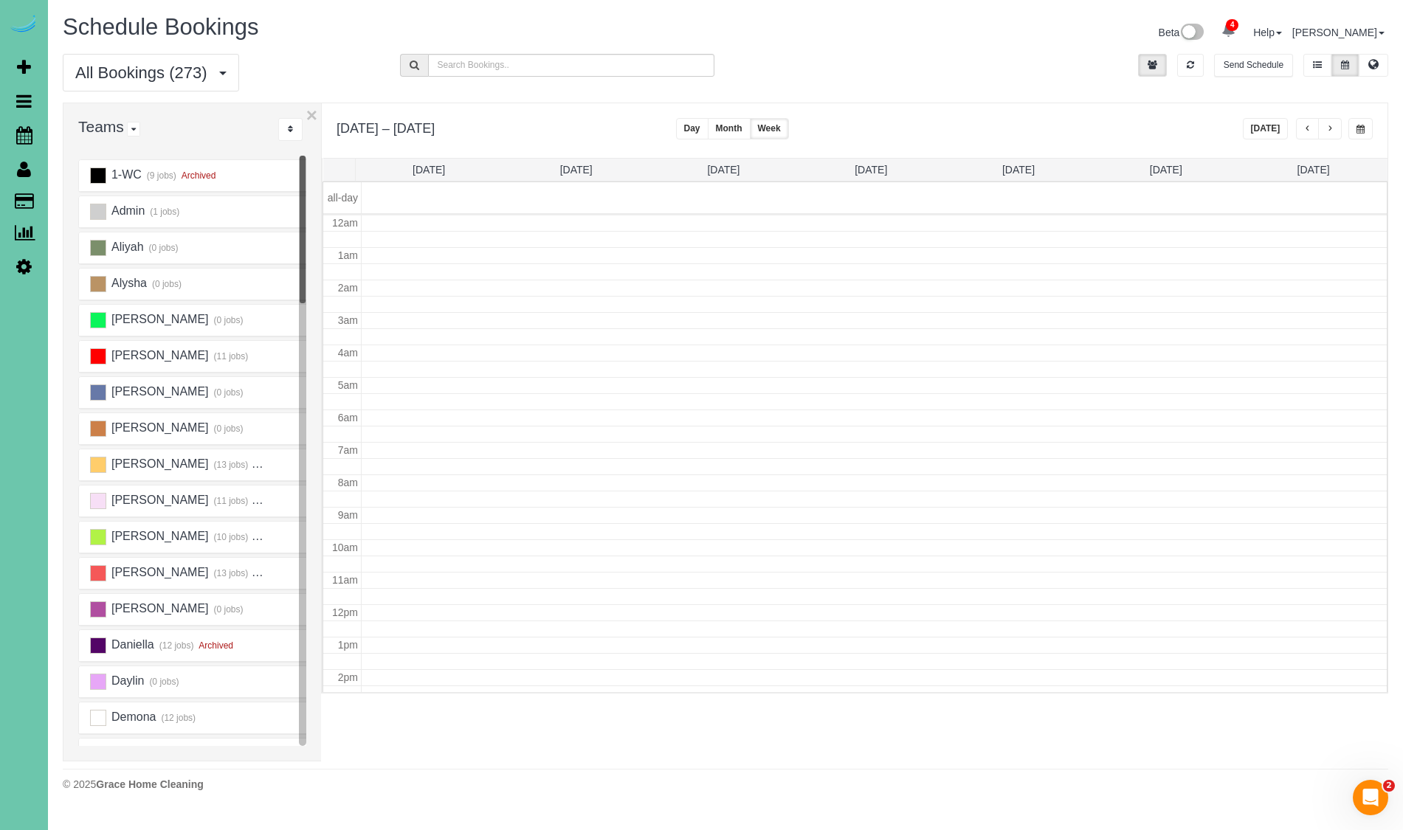
scroll to position [0, 1]
click at [106, 178] on div "1-WC (9 jobs) Archived" at bounding box center [176, 176] width 196 height 16
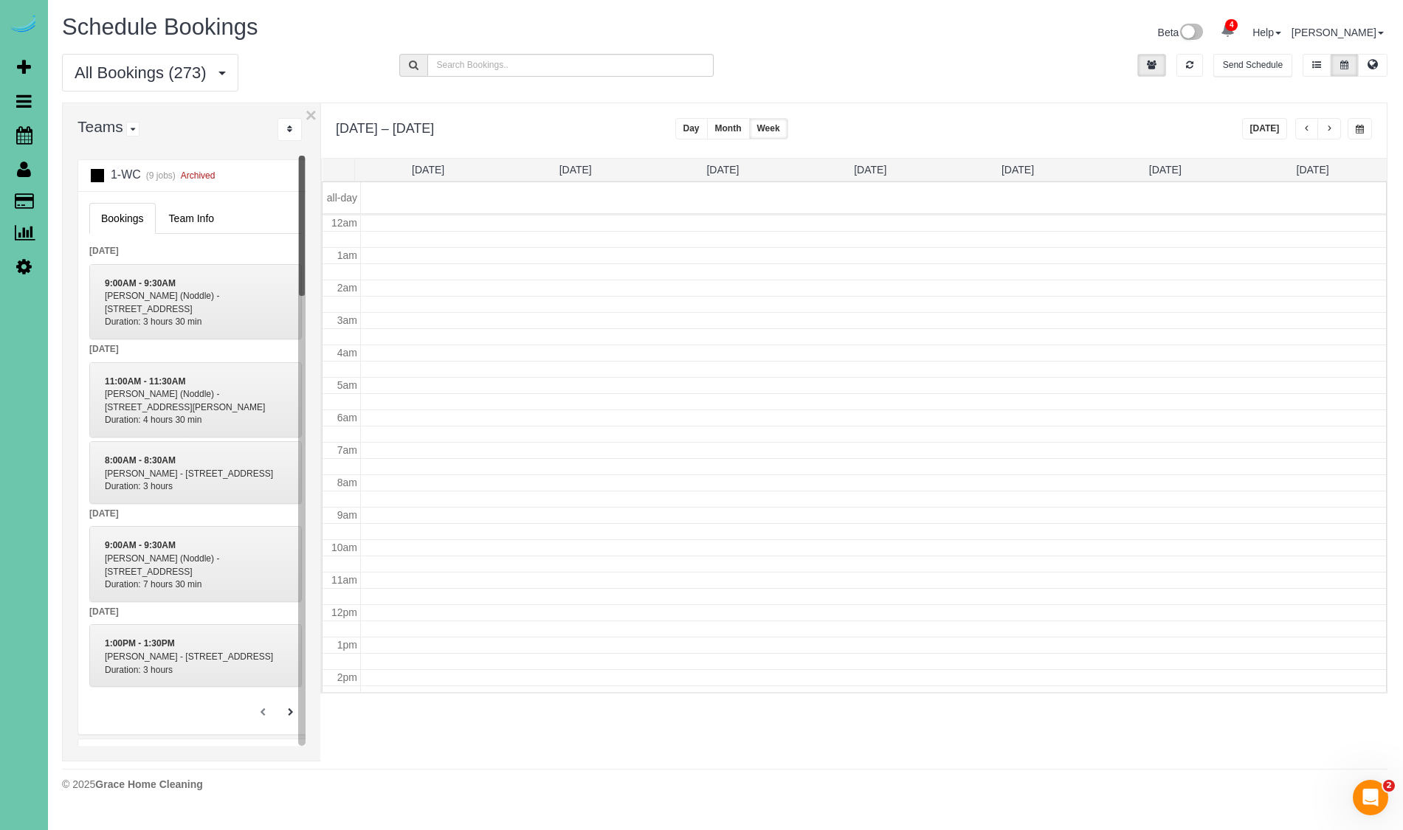
click at [97, 176] on ins at bounding box center [97, 176] width 16 height 16
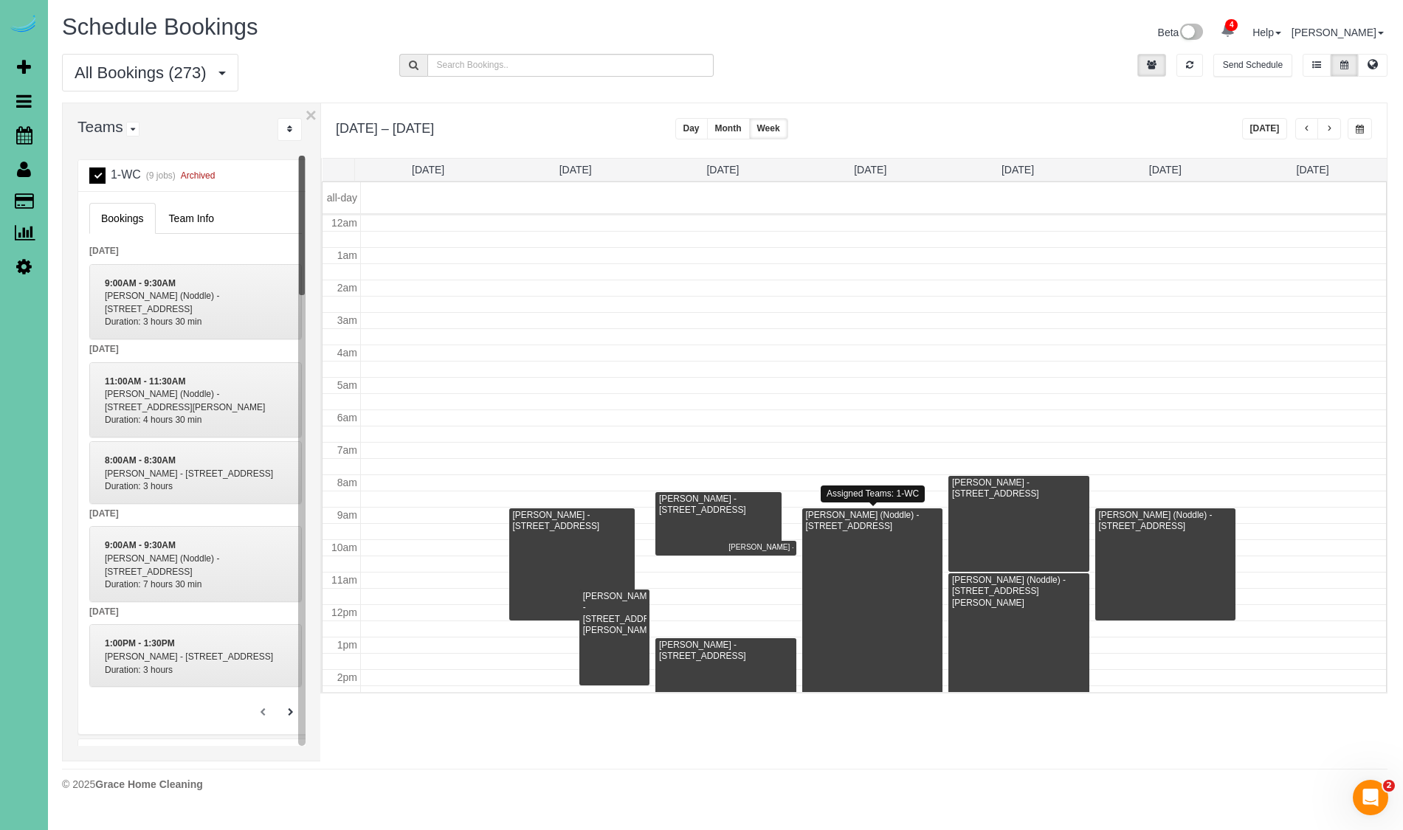
click at [875, 602] on div at bounding box center [872, 629] width 141 height 242
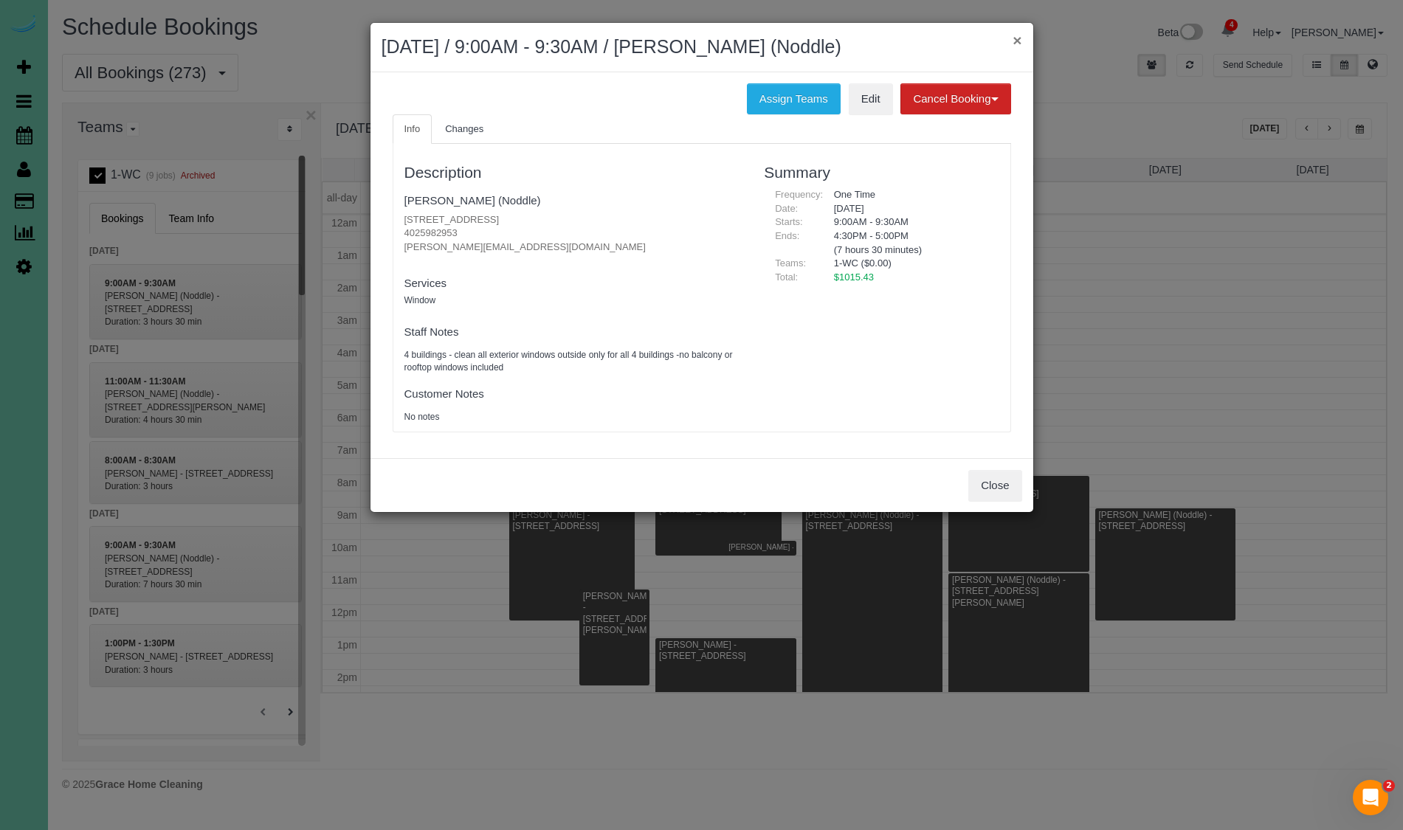
click at [1019, 39] on button "×" at bounding box center [1016, 39] width 9 height 15
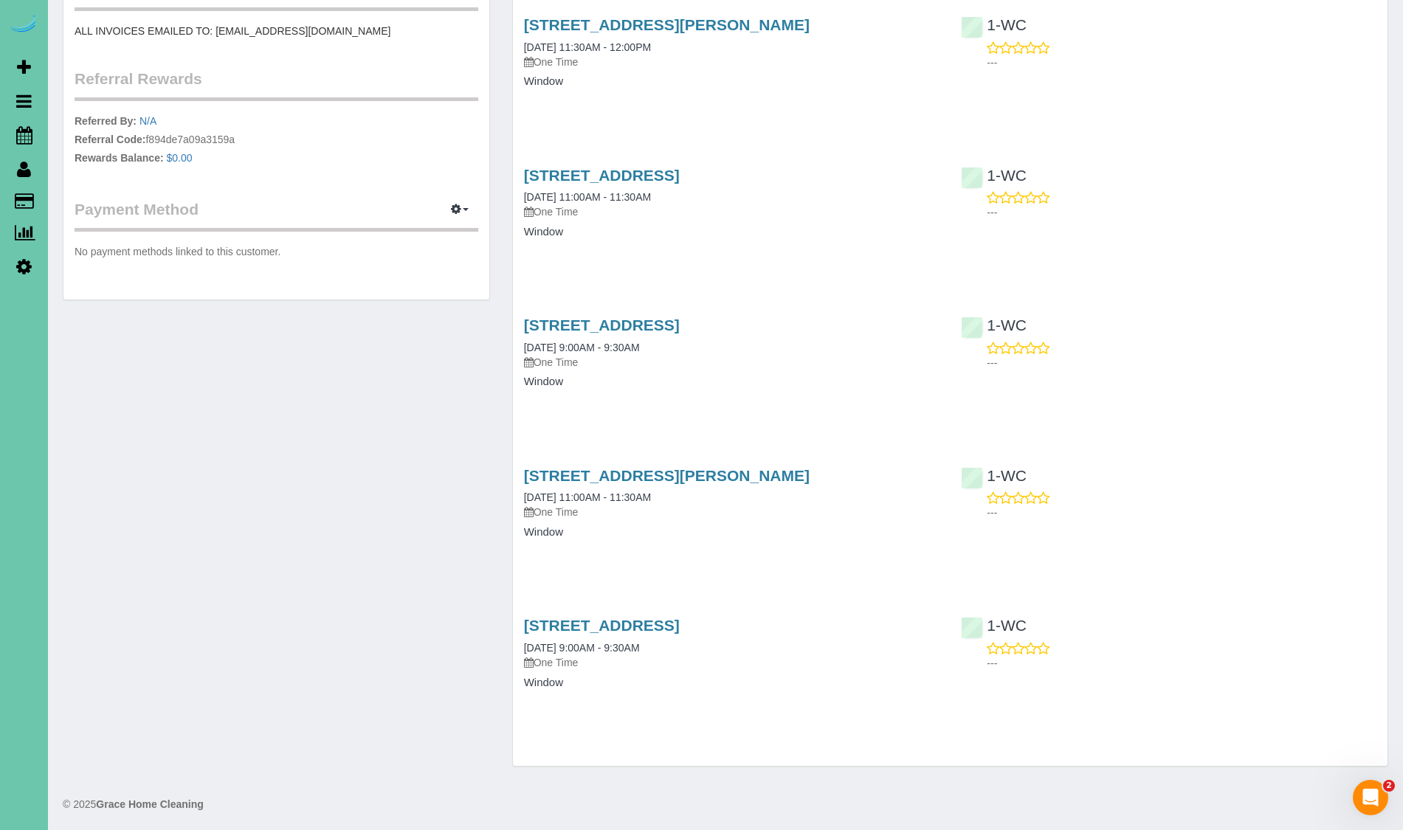
scroll to position [593, 0]
click at [660, 624] on link "5314 Elmwood Plaza, Omaha, NE 68106" at bounding box center [602, 626] width 156 height 17
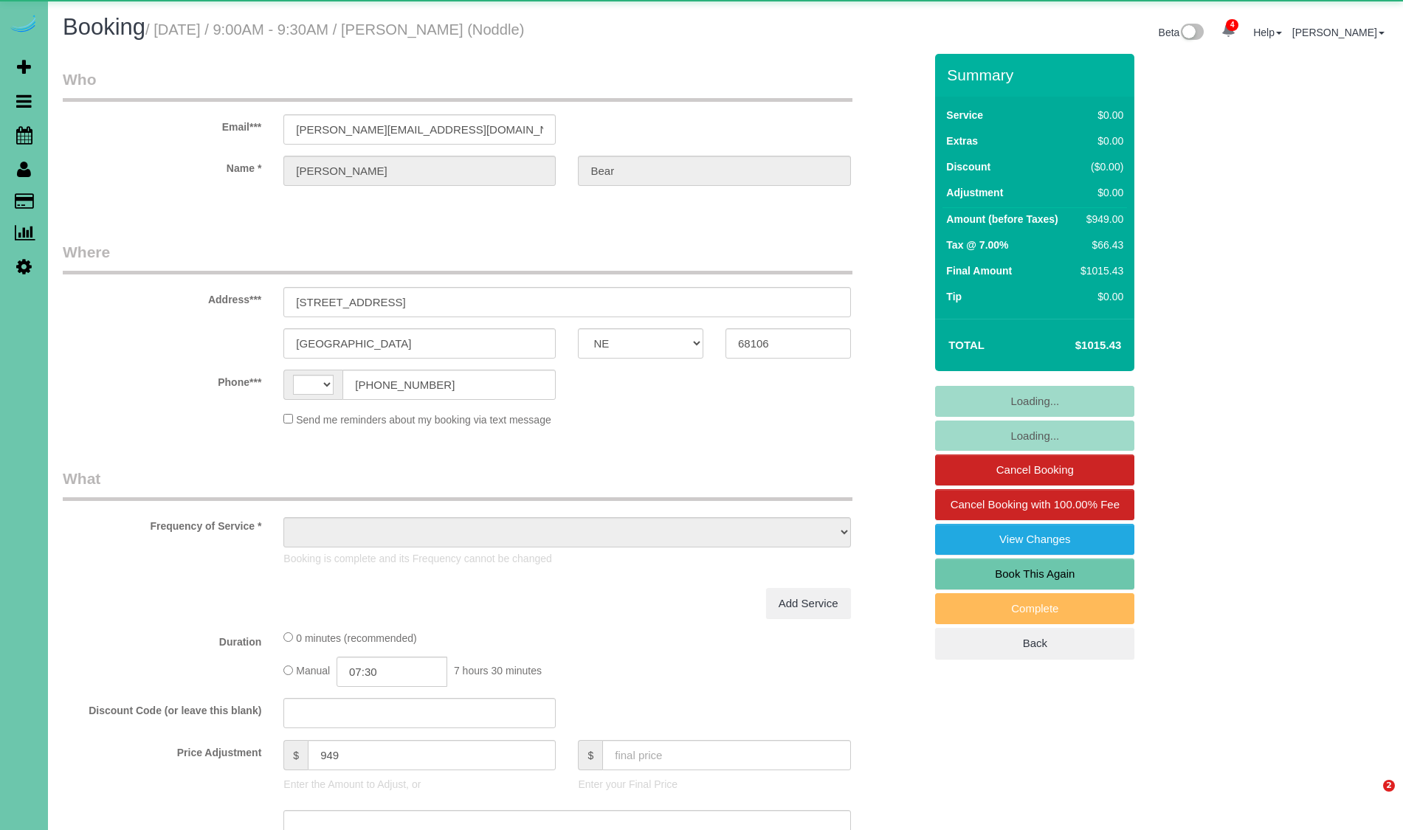
select select "NE"
select select "string:[GEOGRAPHIC_DATA]"
select select "object:652"
